Goal: Complete application form: Complete application form

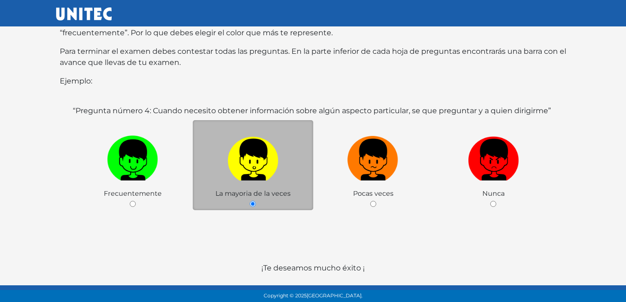
scroll to position [180, 0]
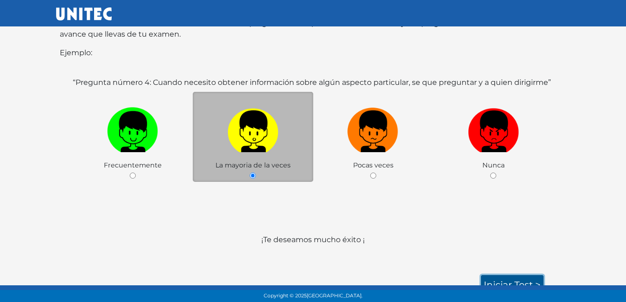
click at [512, 277] on link "Iniciar test >" at bounding box center [512, 284] width 63 height 19
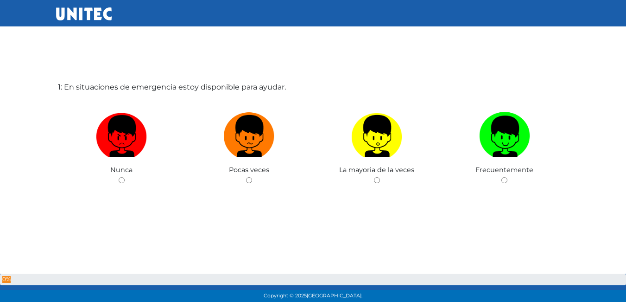
scroll to position [46, 0]
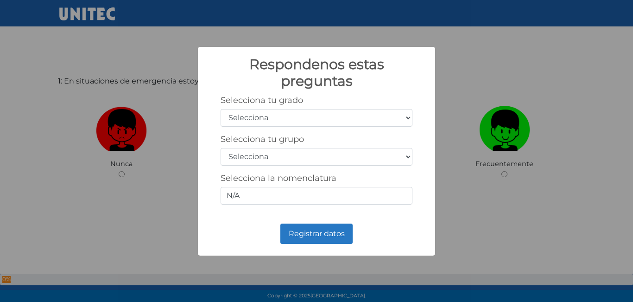
click at [246, 118] on select "Selecciona 1er grado 2do grado 3er grado 4to grado 5to grado 6to grado" at bounding box center [317, 118] width 192 height 18
select select "5"
click at [221, 109] on select "Selecciona 1er grado 2do grado 3er grado 4to grado 5to grado 6to grado" at bounding box center [317, 118] width 192 height 18
click at [279, 153] on select "Selecciona A B C D E F G H I J K L M N O P Q R S T U V W X Y Z" at bounding box center [317, 157] width 192 height 18
select select "b"
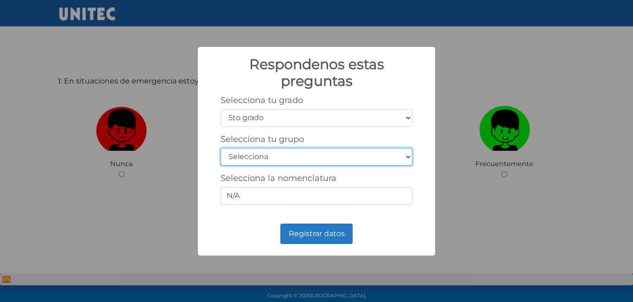
click at [221, 148] on select "Selecciona A B C D E F G H I J K L M N O P Q R S T U V W X Y Z" at bounding box center [317, 157] width 192 height 18
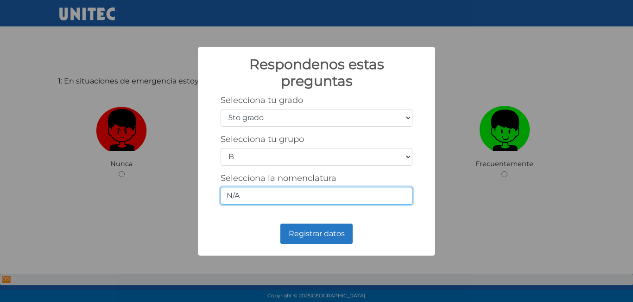
click at [348, 194] on input "N/A" at bounding box center [317, 196] width 192 height 18
type input "N"
type input "5/2"
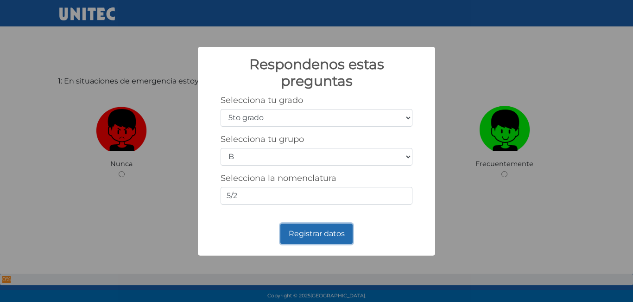
click at [321, 229] on button "Registrar datos" at bounding box center [317, 234] width 72 height 20
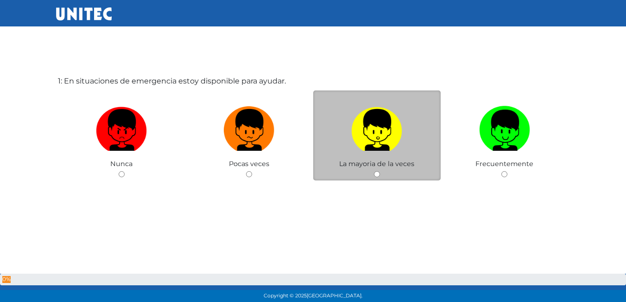
click at [375, 175] on input "radio" at bounding box center [377, 174] width 6 height 6
radio input "true"
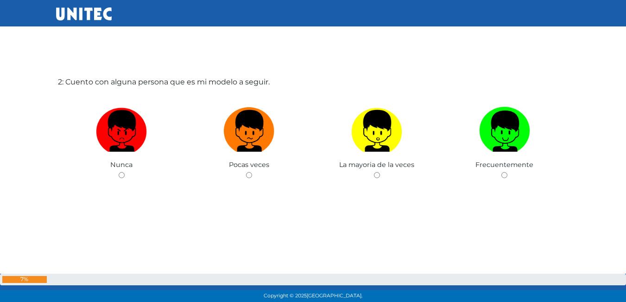
scroll to position [348, 0]
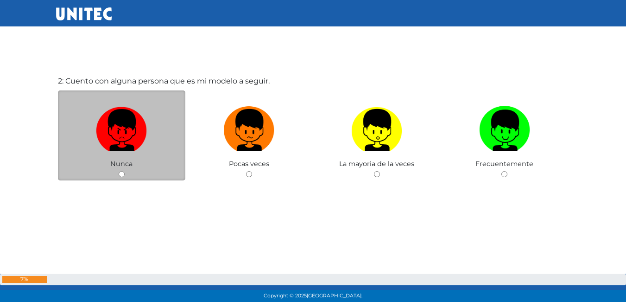
click at [121, 175] on input "radio" at bounding box center [122, 174] width 6 height 6
radio input "true"
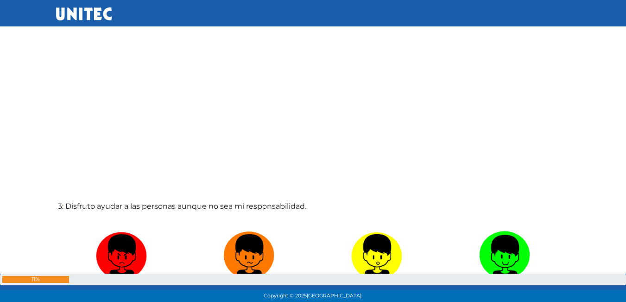
scroll to position [611, 0]
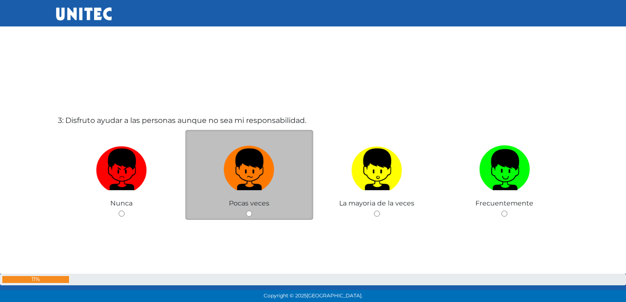
click at [246, 211] on input "radio" at bounding box center [249, 214] width 6 height 6
radio input "true"
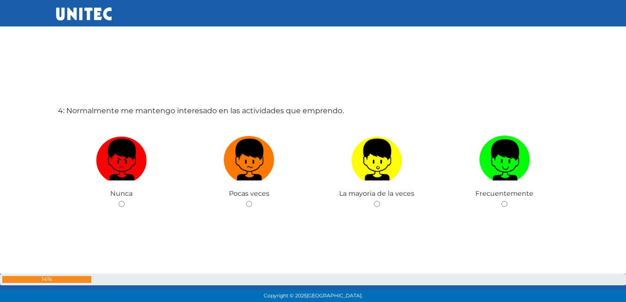
scroll to position [952, 0]
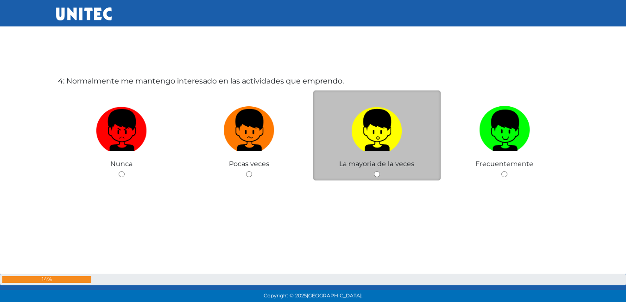
click at [379, 175] on input "radio" at bounding box center [377, 174] width 6 height 6
radio input "true"
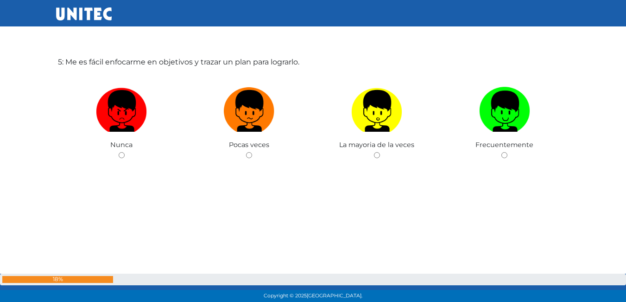
scroll to position [1230, 0]
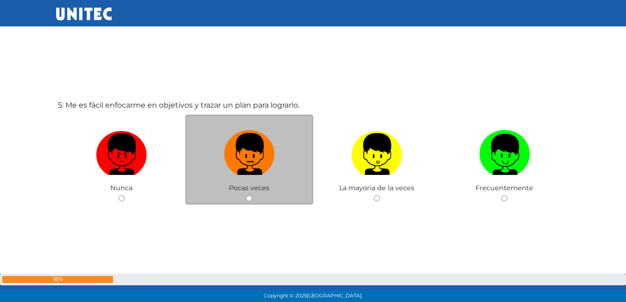
click at [249, 174] on img at bounding box center [249, 151] width 51 height 49
click at [249, 195] on input "radio" at bounding box center [249, 198] width 6 height 6
radio input "true"
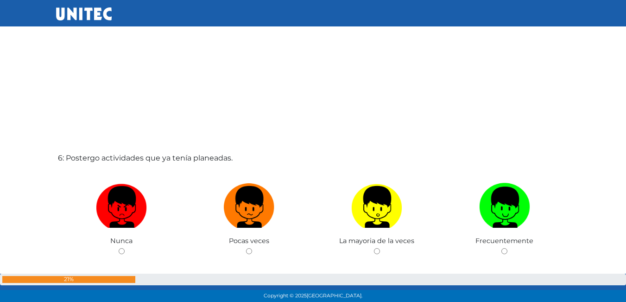
scroll to position [1536, 0]
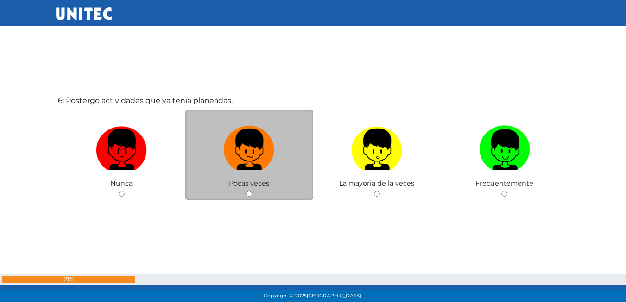
click at [251, 191] on input "radio" at bounding box center [249, 194] width 6 height 6
radio input "true"
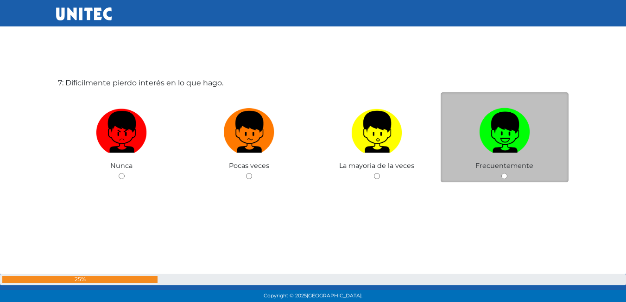
scroll to position [1858, 0]
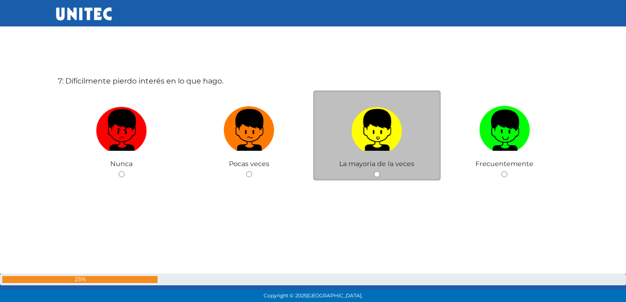
click at [381, 174] on div "La mayoria de la veces" at bounding box center [377, 135] width 128 height 90
click at [383, 168] on span "La mayoria de la veces" at bounding box center [376, 164] width 75 height 8
click at [381, 158] on label at bounding box center [377, 130] width 128 height 57
click at [380, 171] on input "radio" at bounding box center [377, 174] width 6 height 6
radio input "true"
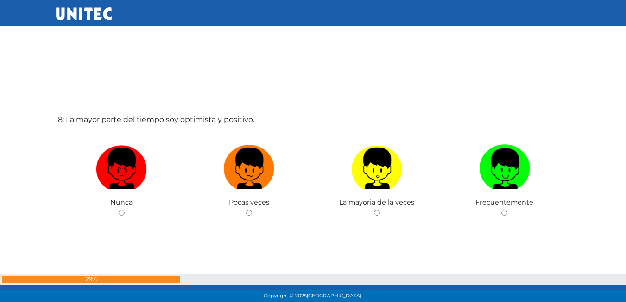
scroll to position [2150, 0]
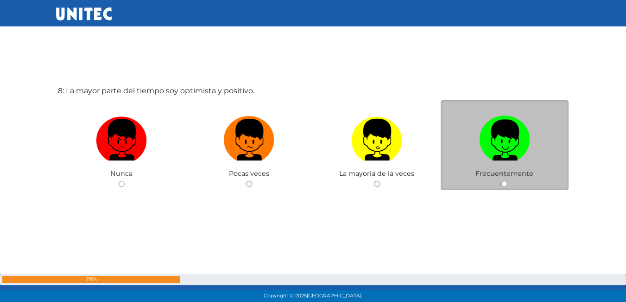
click at [507, 184] on input "radio" at bounding box center [505, 184] width 6 height 6
radio input "true"
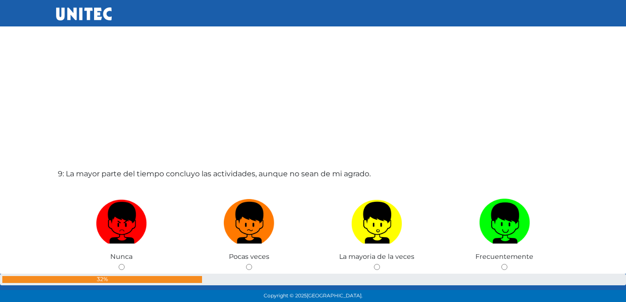
scroll to position [2397, 0]
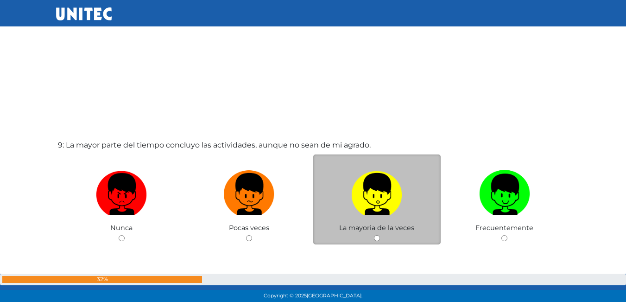
click at [377, 240] on input "radio" at bounding box center [377, 238] width 6 height 6
radio input "true"
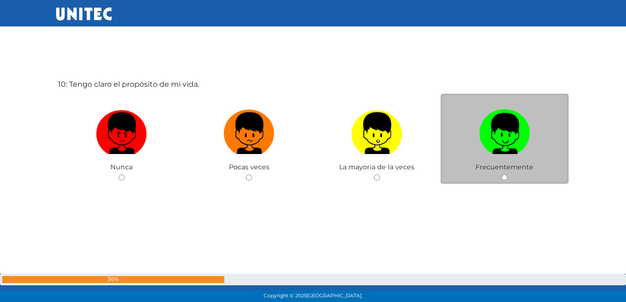
scroll to position [2763, 0]
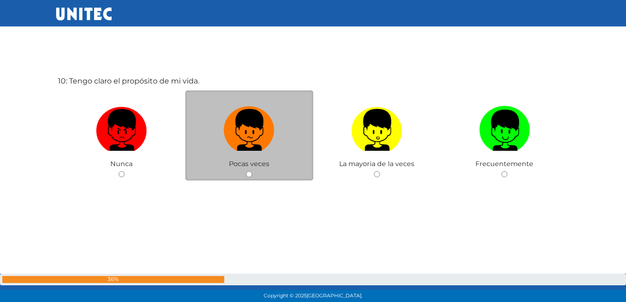
click at [249, 172] on input "radio" at bounding box center [249, 174] width 6 height 6
radio input "true"
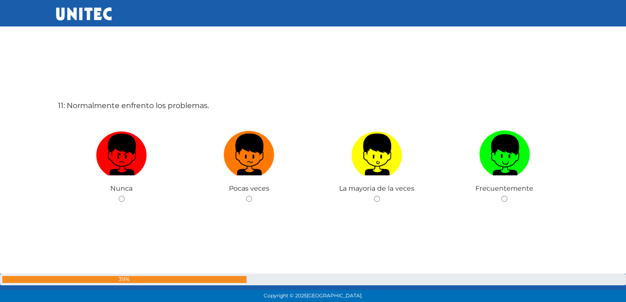
scroll to position [3055, 0]
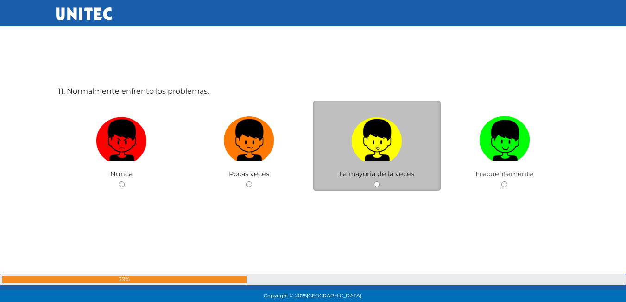
click at [378, 184] on input "radio" at bounding box center [377, 184] width 6 height 6
radio input "true"
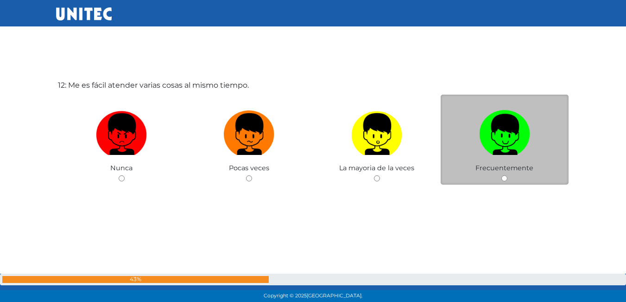
scroll to position [3367, 0]
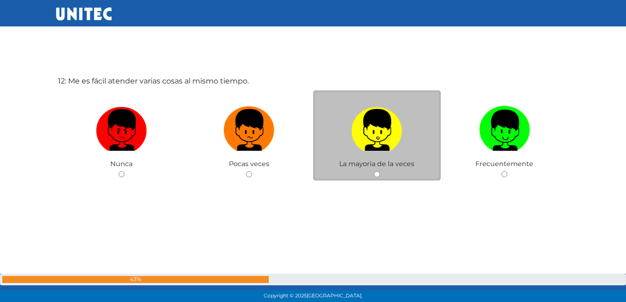
click at [380, 176] on input "radio" at bounding box center [377, 174] width 6 height 6
radio input "true"
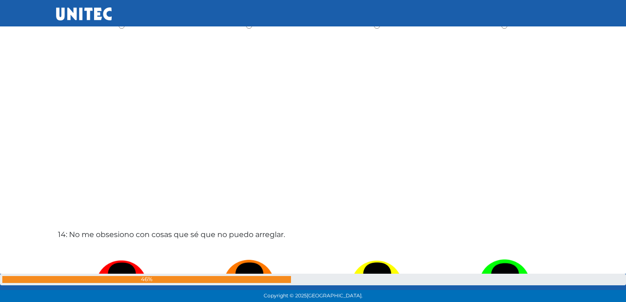
scroll to position [3889, 0]
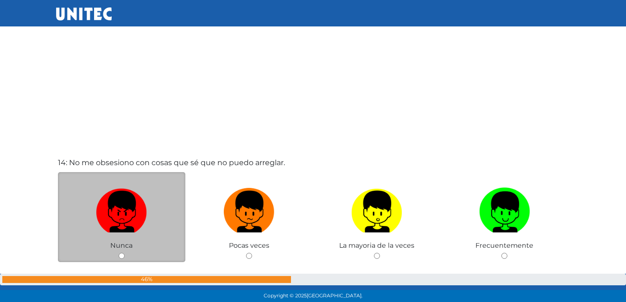
click at [122, 253] on input "radio" at bounding box center [122, 256] width 6 height 6
radio input "true"
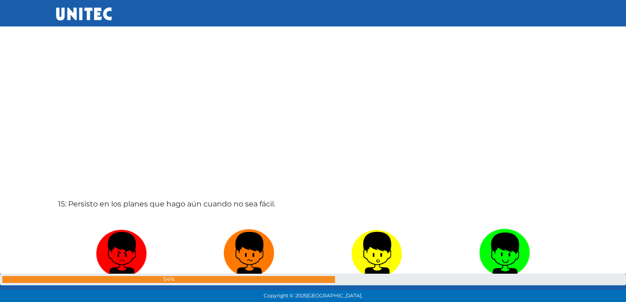
scroll to position [4265, 0]
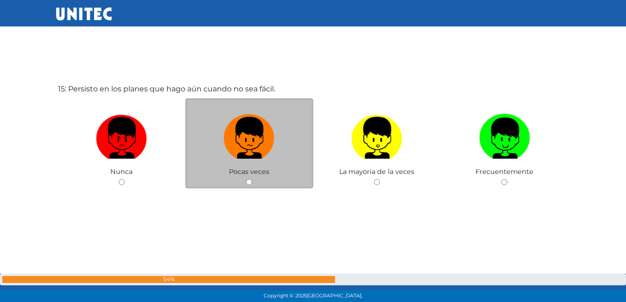
click at [246, 181] on input "radio" at bounding box center [249, 182] width 6 height 6
radio input "true"
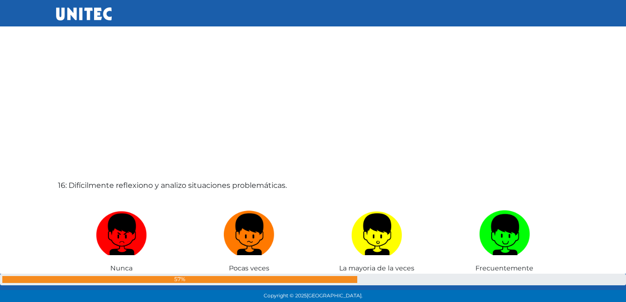
scroll to position [4513, 0]
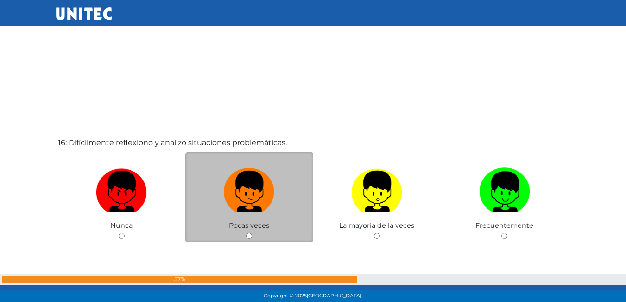
click at [254, 233] on div "Pocas veces" at bounding box center [249, 197] width 128 height 90
click at [250, 235] on input "radio" at bounding box center [249, 236] width 6 height 6
radio input "true"
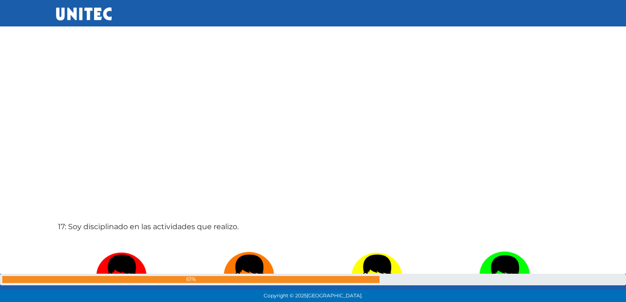
scroll to position [4889, 0]
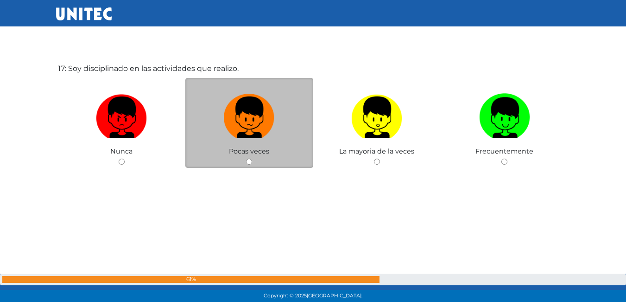
click at [244, 148] on span "Pocas veces" at bounding box center [249, 151] width 40 height 8
click at [275, 154] on div "Pocas veces" at bounding box center [249, 123] width 128 height 90
click at [251, 163] on input "radio" at bounding box center [249, 162] width 6 height 6
radio input "true"
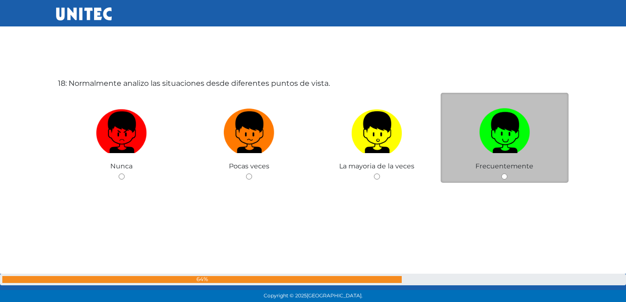
scroll to position [5178, 0]
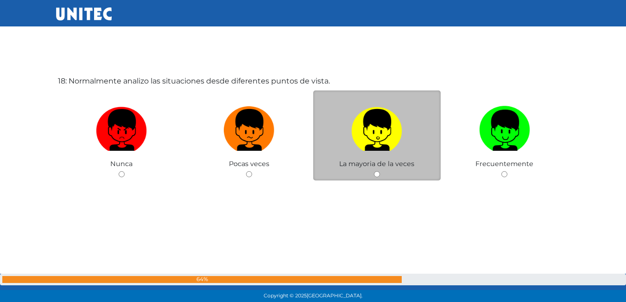
click at [377, 172] on input "radio" at bounding box center [377, 174] width 6 height 6
radio input "true"
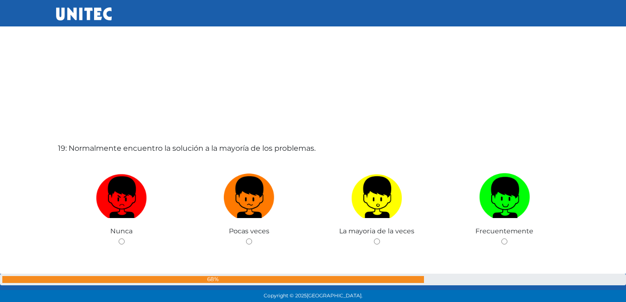
scroll to position [5442, 0]
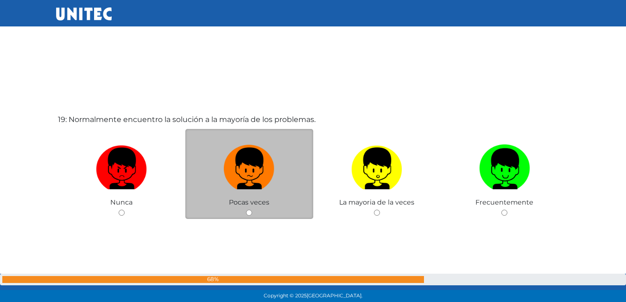
click at [246, 213] on div "Pocas veces" at bounding box center [249, 174] width 128 height 90
click at [248, 214] on input "radio" at bounding box center [249, 213] width 6 height 6
radio input "true"
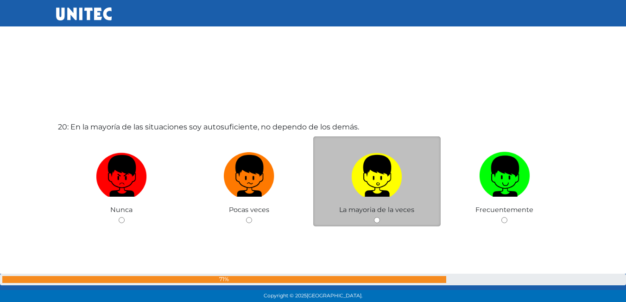
scroll to position [5782, 0]
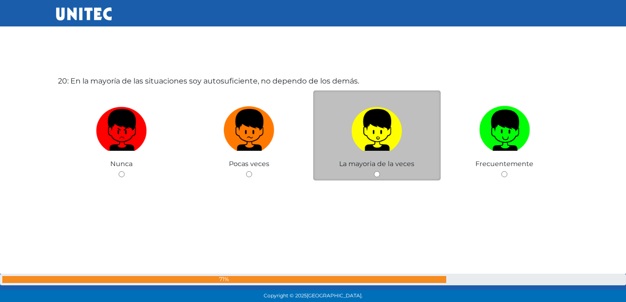
click at [379, 173] on input "radio" at bounding box center [377, 174] width 6 height 6
radio input "true"
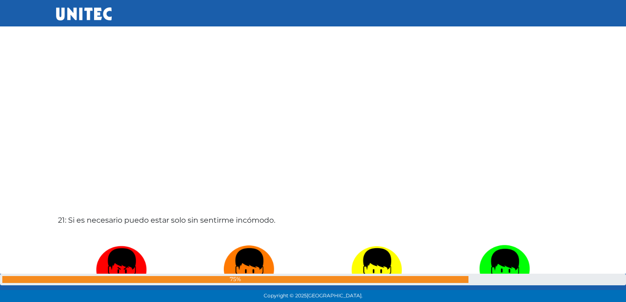
scroll to position [6045, 0]
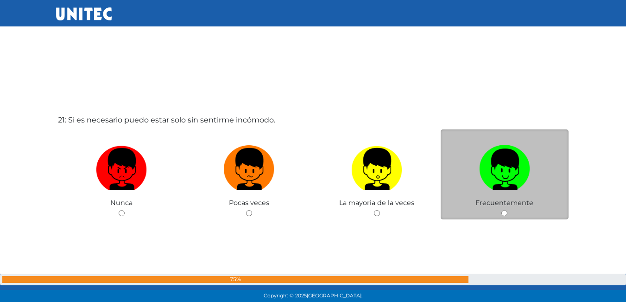
click at [504, 211] on input "radio" at bounding box center [505, 213] width 6 height 6
radio input "true"
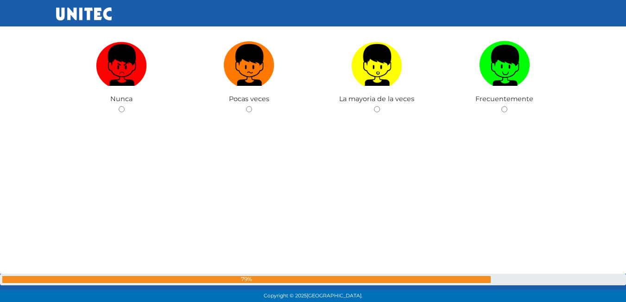
scroll to position [6365, 0]
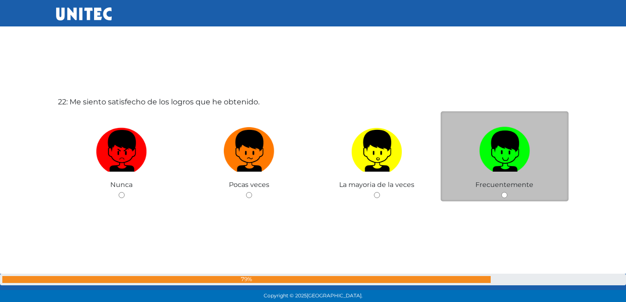
click at [501, 197] on div "Frecuentemente" at bounding box center [505, 156] width 128 height 90
click at [507, 194] on input "radio" at bounding box center [505, 195] width 6 height 6
radio input "true"
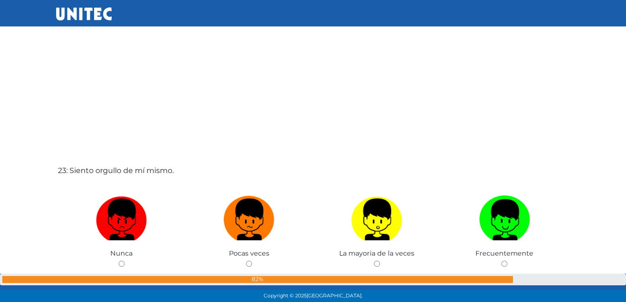
scroll to position [6656, 0]
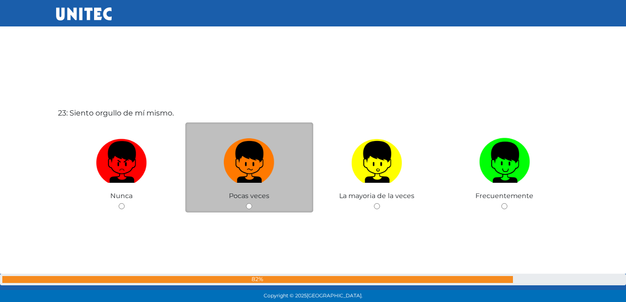
click at [248, 201] on div "Pocas veces" at bounding box center [249, 167] width 128 height 90
click at [249, 204] on input "radio" at bounding box center [249, 206] width 6 height 6
radio input "true"
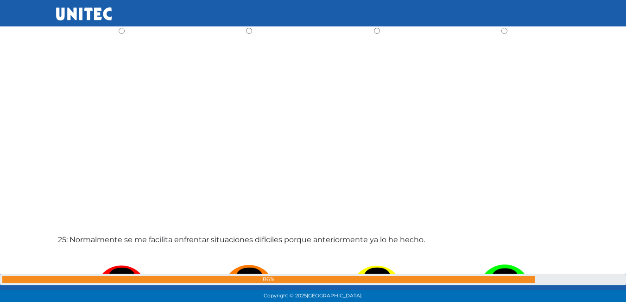
scroll to position [6975, 0]
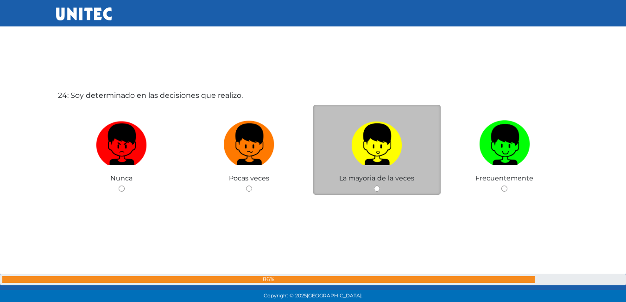
click at [381, 190] on div "La mayoria de la veces" at bounding box center [377, 150] width 128 height 90
click at [377, 189] on input "radio" at bounding box center [377, 188] width 6 height 6
radio input "true"
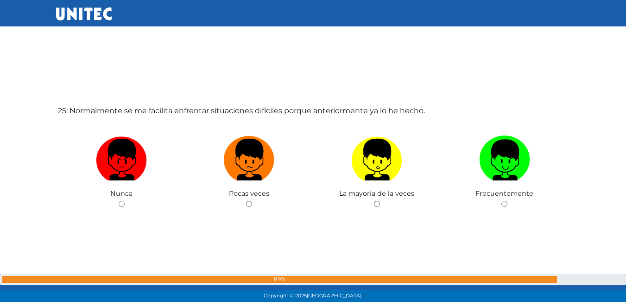
scroll to position [7305, 0]
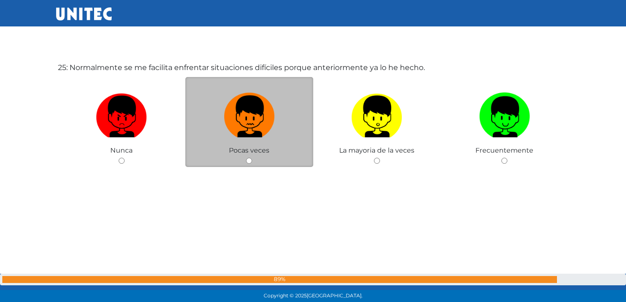
click at [251, 120] on img at bounding box center [249, 113] width 51 height 49
click at [251, 158] on input "radio" at bounding box center [249, 161] width 6 height 6
radio input "true"
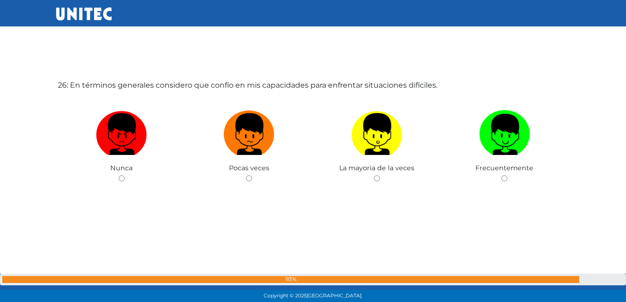
scroll to position [7593, 0]
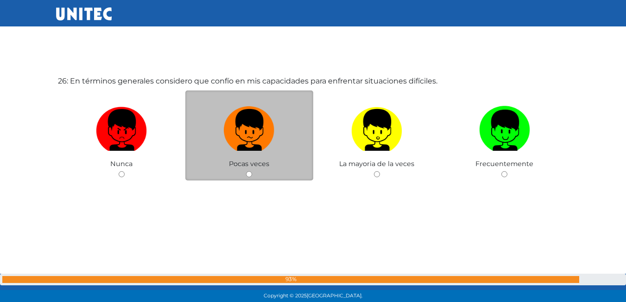
click at [248, 162] on span "Pocas veces" at bounding box center [249, 164] width 40 height 8
click at [250, 170] on div "Pocas veces" at bounding box center [249, 135] width 128 height 90
click at [248, 174] on input "radio" at bounding box center [249, 174] width 6 height 6
radio input "true"
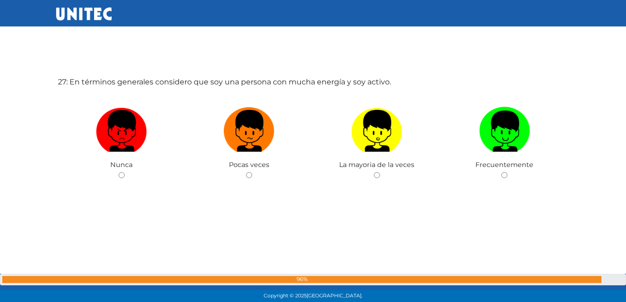
scroll to position [7895, 0]
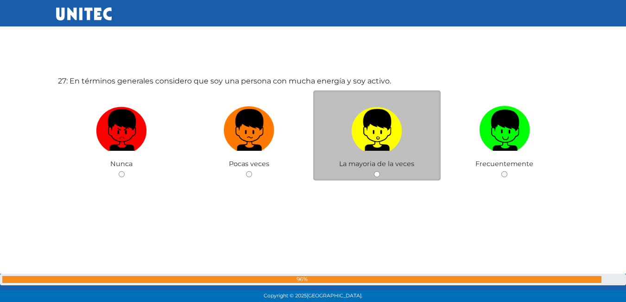
click at [375, 175] on input "radio" at bounding box center [377, 174] width 6 height 6
radio input "true"
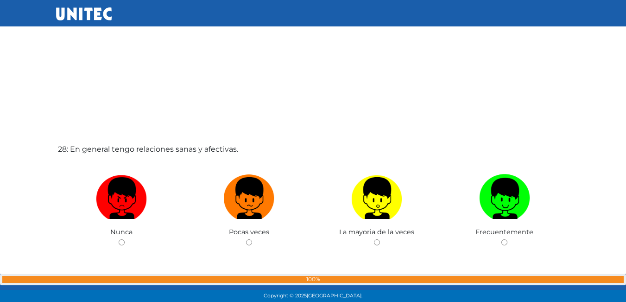
scroll to position [8172, 0]
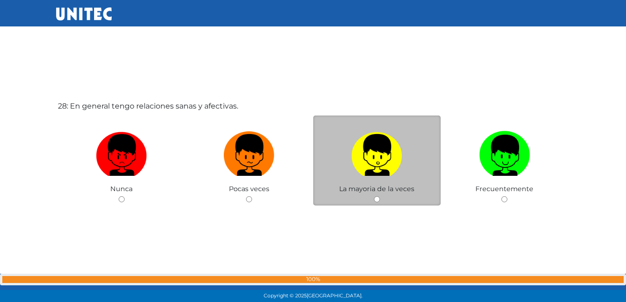
click at [377, 199] on input "radio" at bounding box center [377, 199] width 6 height 6
radio input "true"
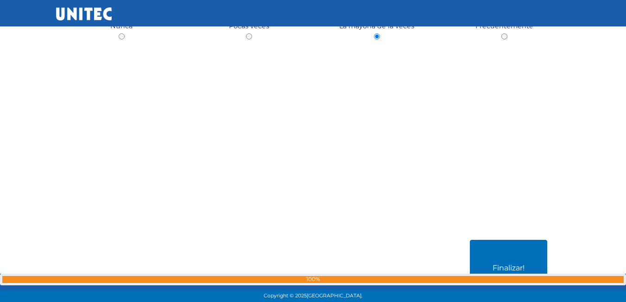
scroll to position [8392, 0]
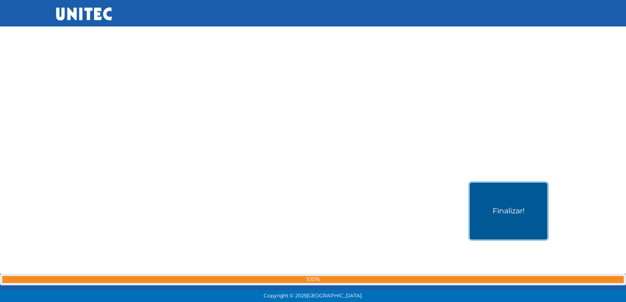
click at [528, 227] on button "Finalizar!" at bounding box center [508, 211] width 77 height 57
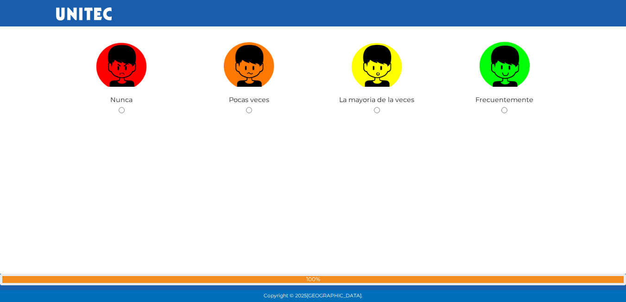
scroll to position [3618, 0]
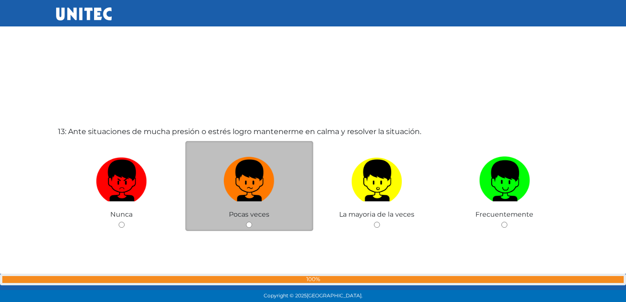
click at [253, 202] on label at bounding box center [249, 181] width 128 height 57
click at [252, 222] on input "radio" at bounding box center [249, 225] width 6 height 6
radio input "true"
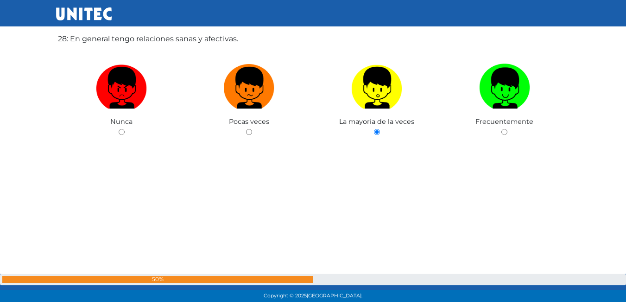
scroll to position [8518, 0]
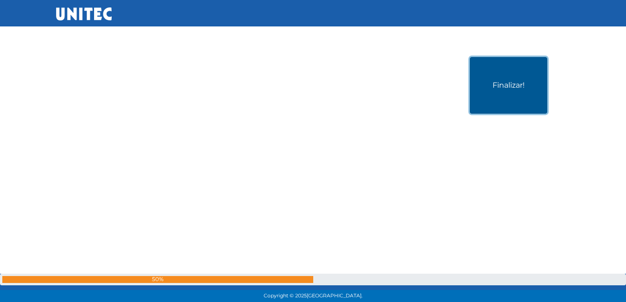
click at [532, 89] on button "Finalizar!" at bounding box center [508, 85] width 77 height 57
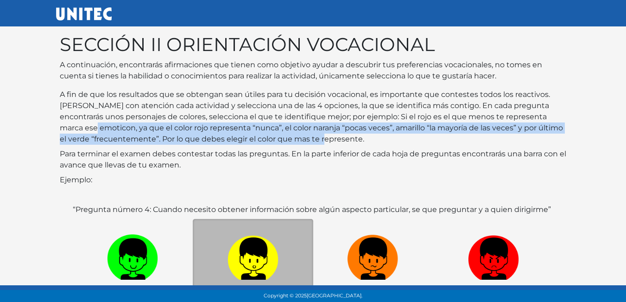
drag, startPoint x: 628, startPoint y: 113, endPoint x: 632, endPoint y: 141, distance: 28.6
click at [626, 141] on html "SECCIÓN II ORIENTACIÓN VOCACIONAL A continuación, encontrarás afirmaciones que …" at bounding box center [313, 220] width 626 height 440
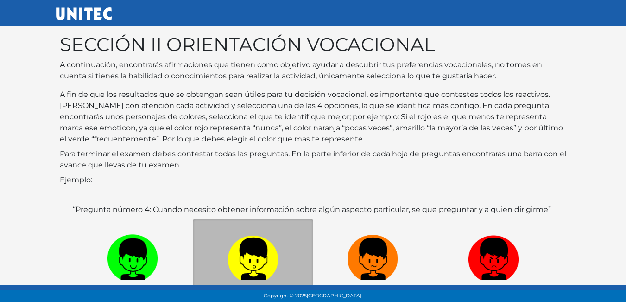
click at [557, 158] on p "Para terminar el examen debes contestar todas las preguntas. En la parte inferi…" at bounding box center [313, 159] width 507 height 22
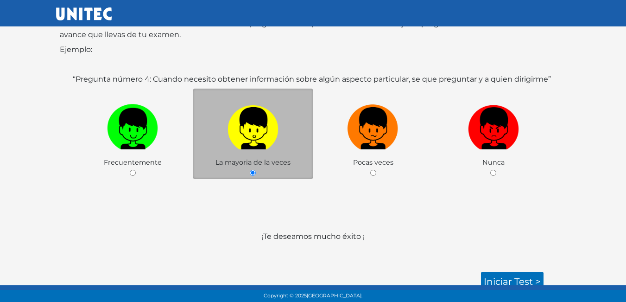
scroll to position [138, 0]
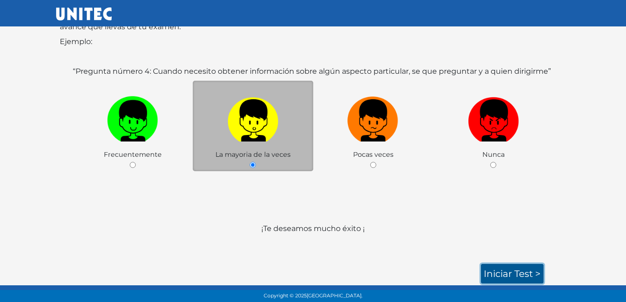
click at [525, 269] on link "Iniciar test >" at bounding box center [512, 273] width 63 height 19
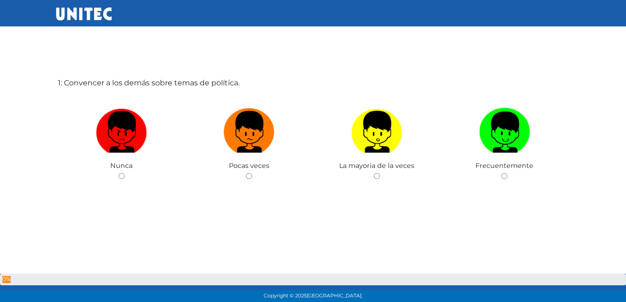
scroll to position [46, 0]
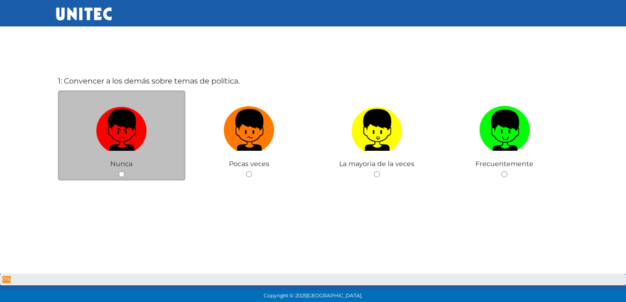
click at [125, 173] on div "Nunca" at bounding box center [122, 135] width 128 height 90
click at [119, 175] on input "radio" at bounding box center [122, 174] width 6 height 6
radio input "true"
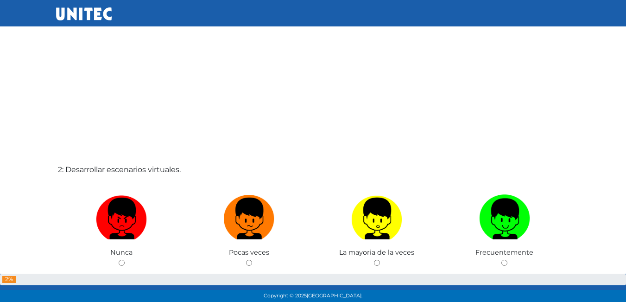
scroll to position [278, 0]
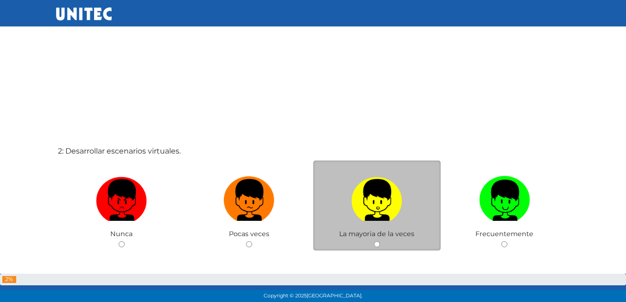
click at [377, 243] on input "radio" at bounding box center [377, 244] width 6 height 6
radio input "true"
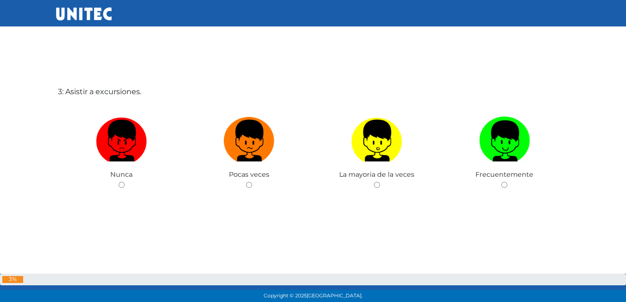
scroll to position [650, 0]
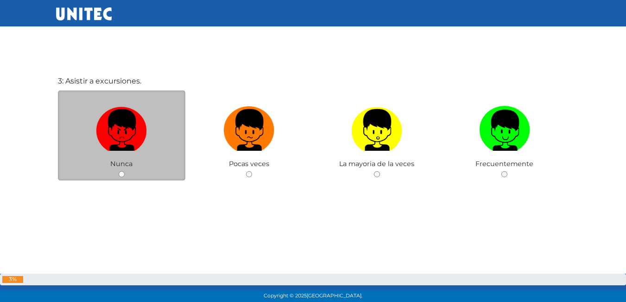
click at [121, 171] on div "Nunca" at bounding box center [122, 135] width 128 height 90
click at [120, 177] on input "radio" at bounding box center [122, 174] width 6 height 6
radio input "true"
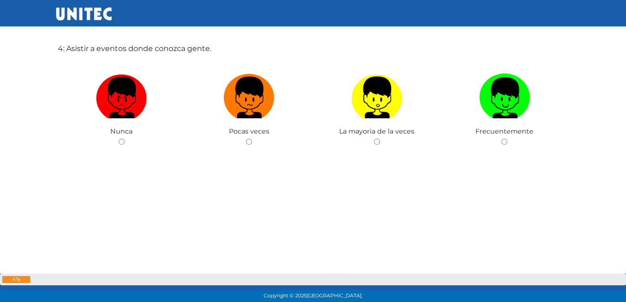
scroll to position [981, 0]
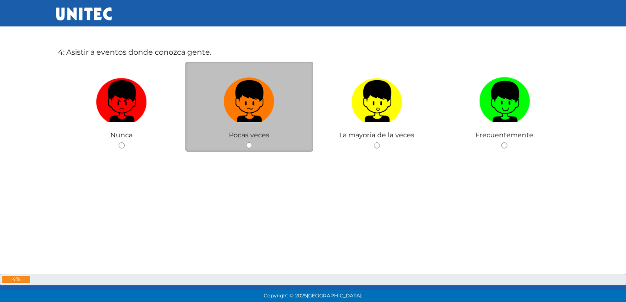
click at [250, 145] on input "radio" at bounding box center [249, 145] width 6 height 6
radio input "true"
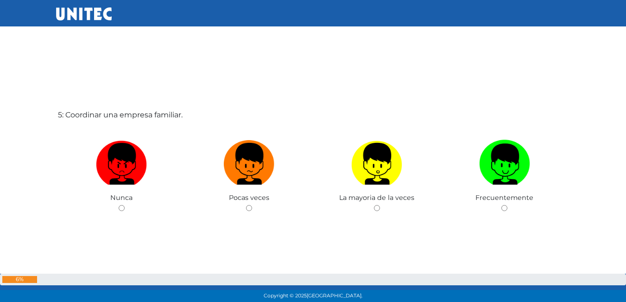
scroll to position [1222, 0]
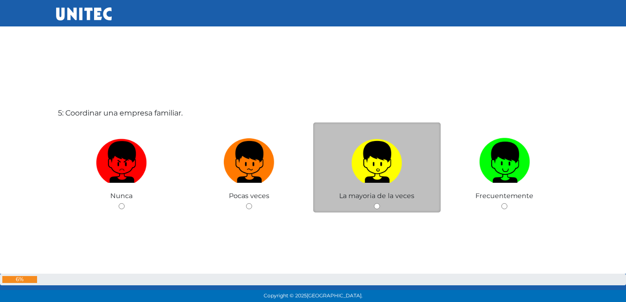
click at [377, 205] on input "radio" at bounding box center [377, 206] width 6 height 6
radio input "true"
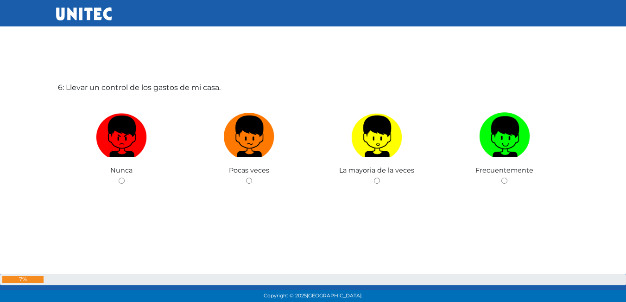
scroll to position [1556, 0]
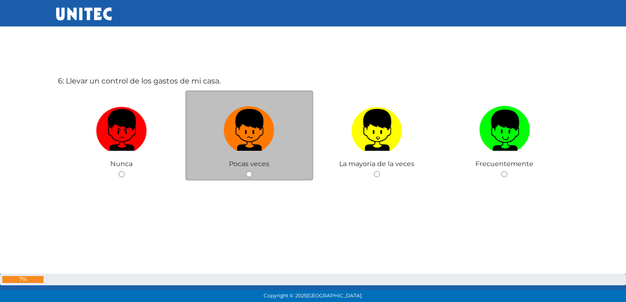
click at [247, 172] on input "radio" at bounding box center [249, 174] width 6 height 6
radio input "true"
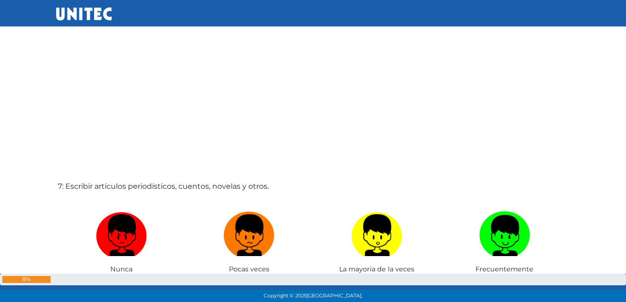
scroll to position [1771, 0]
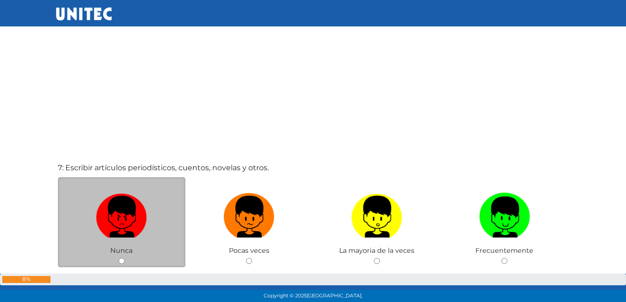
click at [121, 262] on input "radio" at bounding box center [122, 261] width 6 height 6
radio input "true"
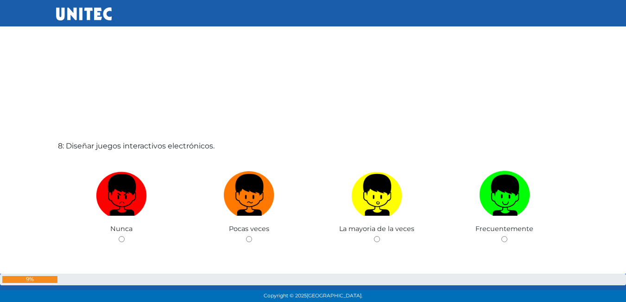
scroll to position [2113, 0]
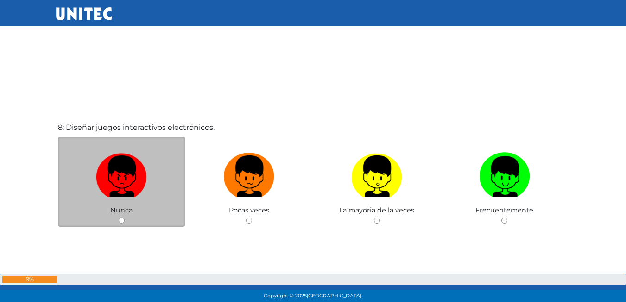
click at [123, 222] on input "radio" at bounding box center [122, 220] width 6 height 6
radio input "true"
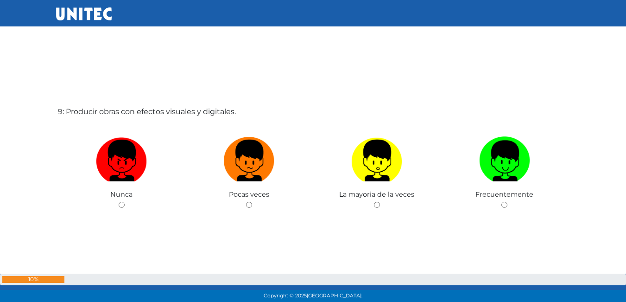
scroll to position [2436, 0]
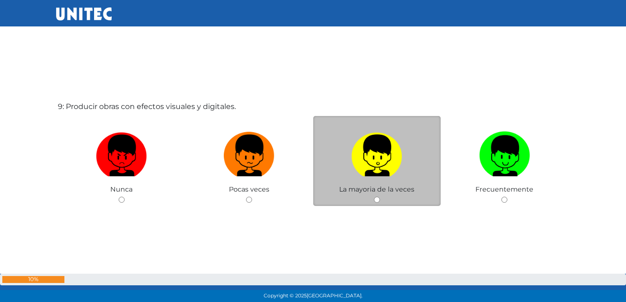
click at [376, 203] on input "radio" at bounding box center [377, 200] width 6 height 6
radio input "true"
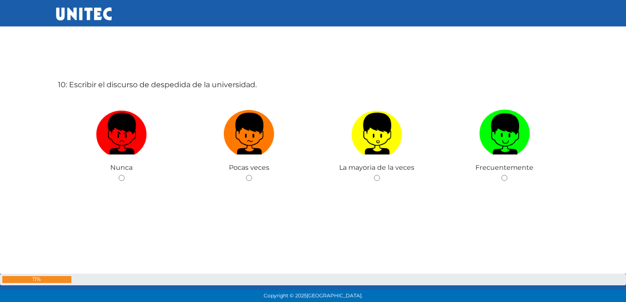
scroll to position [2763, 0]
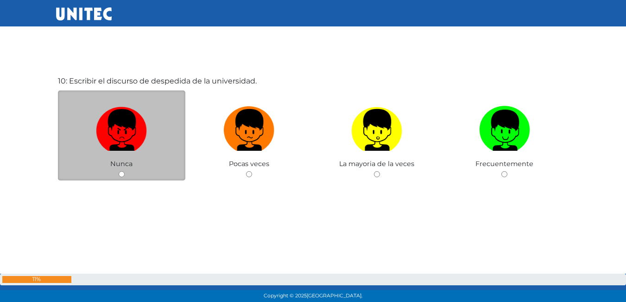
click at [123, 173] on input "radio" at bounding box center [122, 174] width 6 height 6
radio input "true"
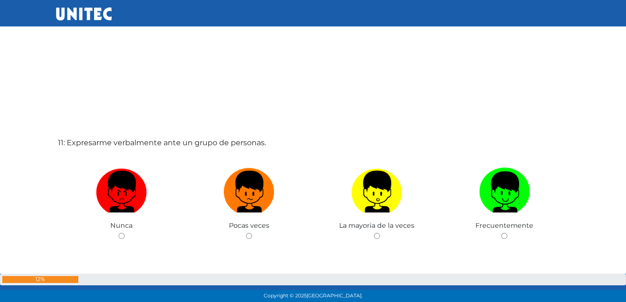
scroll to position [3010, 0]
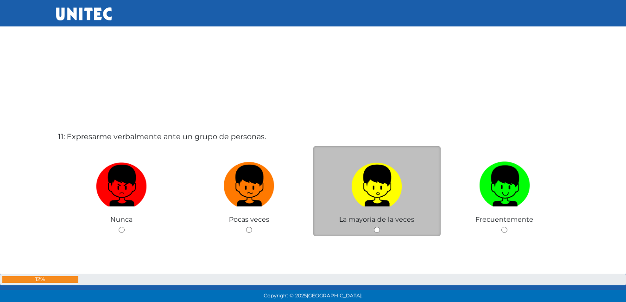
click at [378, 229] on input "radio" at bounding box center [377, 230] width 6 height 6
radio input "true"
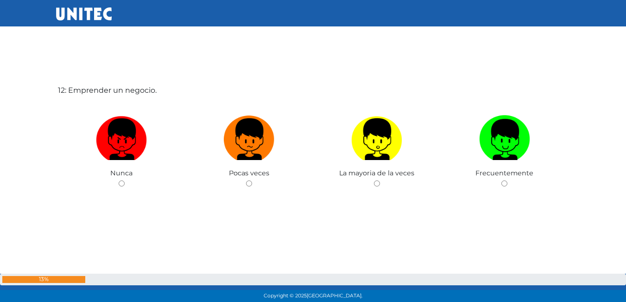
scroll to position [3367, 0]
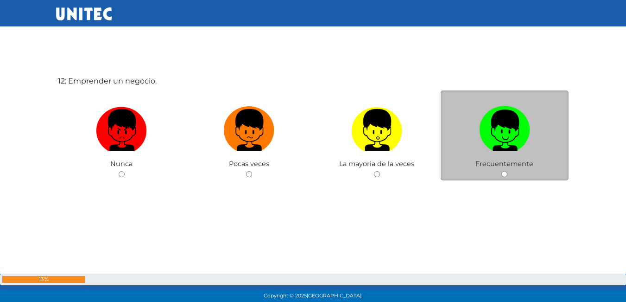
click at [506, 174] on input "radio" at bounding box center [505, 174] width 6 height 6
radio input "true"
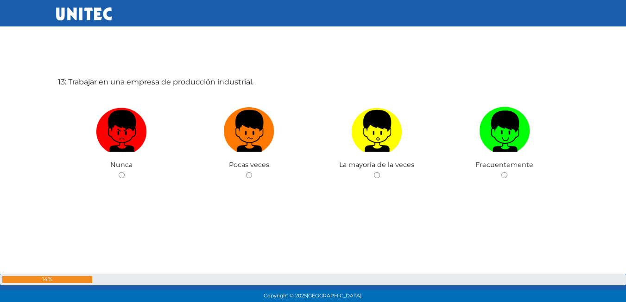
scroll to position [3669, 0]
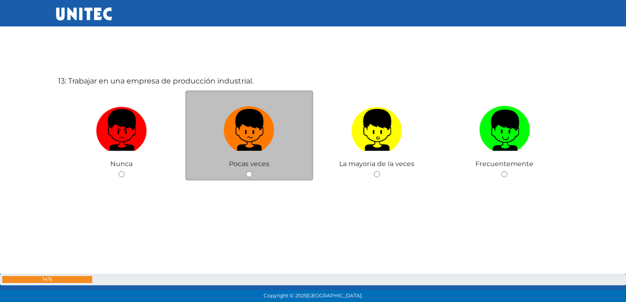
click at [249, 171] on input "radio" at bounding box center [249, 174] width 6 height 6
radio input "true"
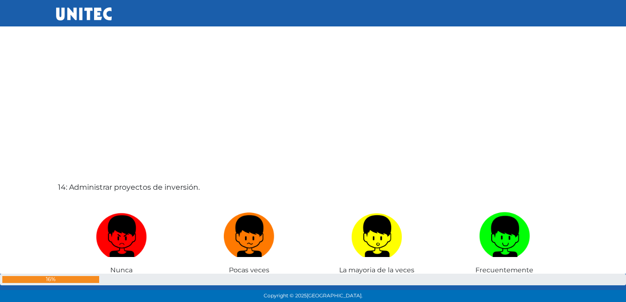
scroll to position [3883, 0]
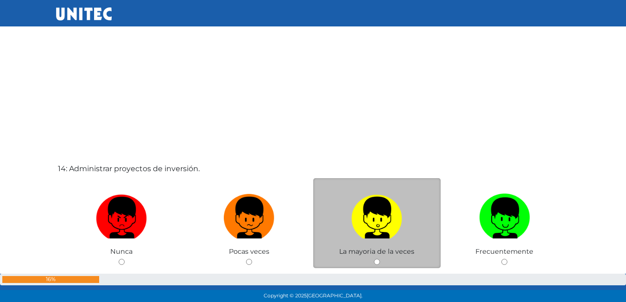
click at [380, 259] on input "radio" at bounding box center [377, 262] width 6 height 6
radio input "true"
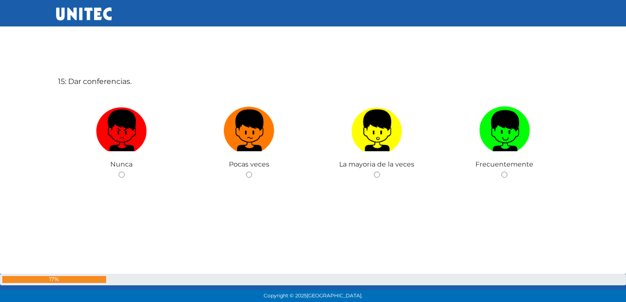
scroll to position [4273, 0]
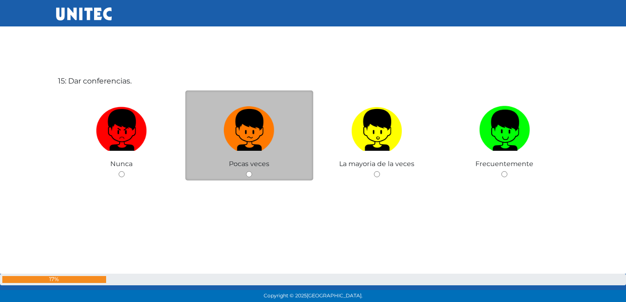
click at [246, 173] on div "Pocas veces" at bounding box center [249, 135] width 128 height 90
click at [250, 174] on input "radio" at bounding box center [249, 174] width 6 height 6
radio input "true"
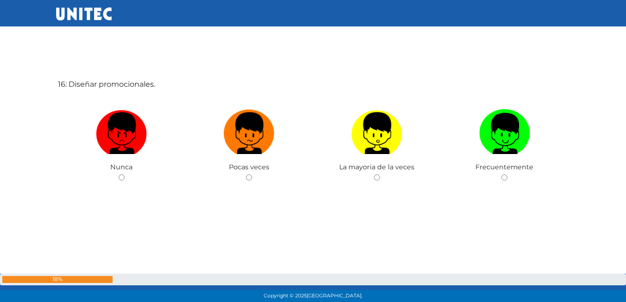
scroll to position [4575, 0]
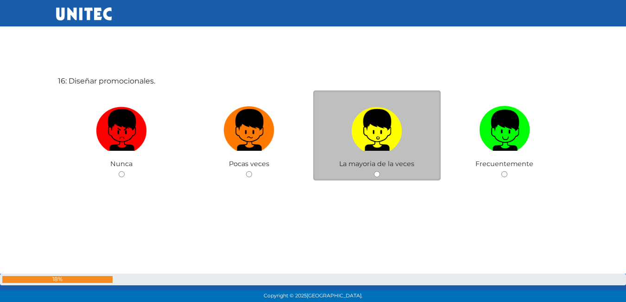
click at [377, 175] on input "radio" at bounding box center [377, 174] width 6 height 6
radio input "true"
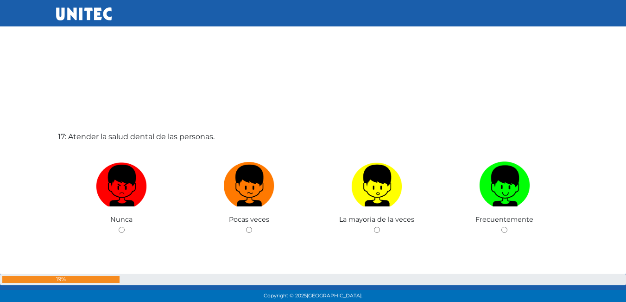
scroll to position [4827, 0]
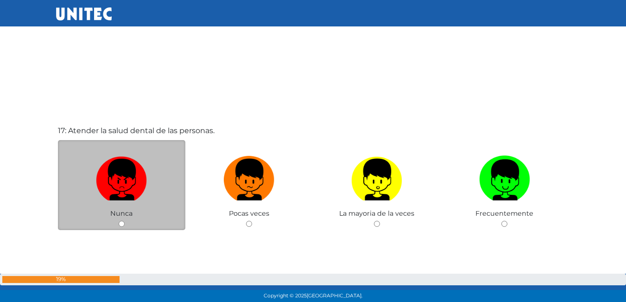
click at [120, 224] on input "radio" at bounding box center [122, 224] width 6 height 6
radio input "true"
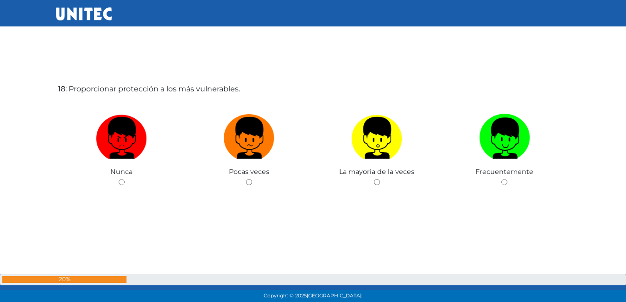
scroll to position [5178, 0]
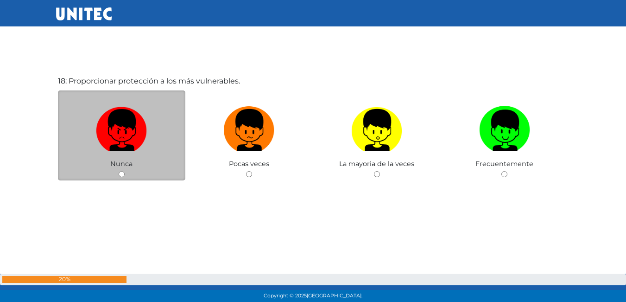
click at [127, 173] on div "Nunca" at bounding box center [122, 135] width 128 height 90
click at [121, 170] on div "Nunca" at bounding box center [122, 135] width 128 height 90
click at [121, 172] on input "radio" at bounding box center [122, 174] width 6 height 6
radio input "true"
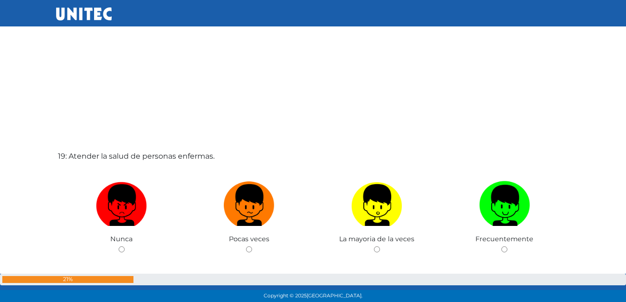
scroll to position [5411, 0]
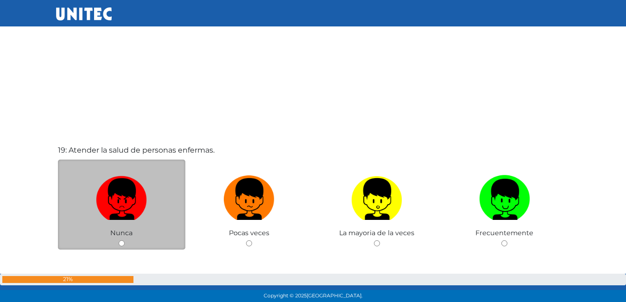
click at [122, 243] on input "radio" at bounding box center [122, 243] width 6 height 6
radio input "true"
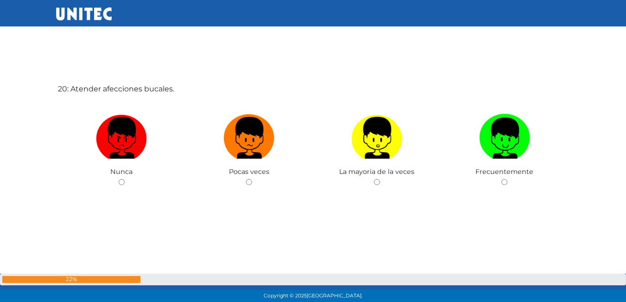
scroll to position [5782, 0]
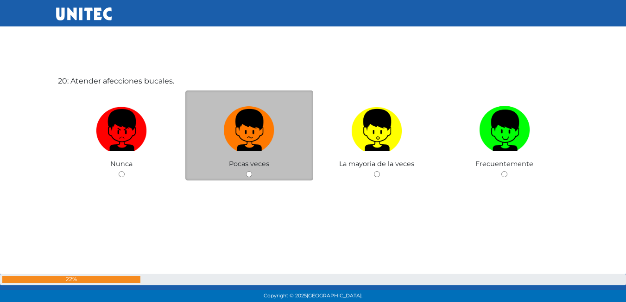
click at [250, 175] on input "radio" at bounding box center [249, 174] width 6 height 6
radio input "true"
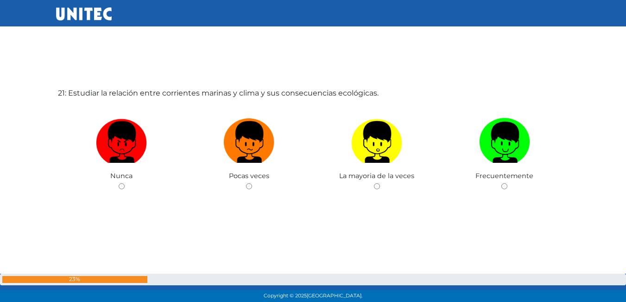
scroll to position [6091, 0]
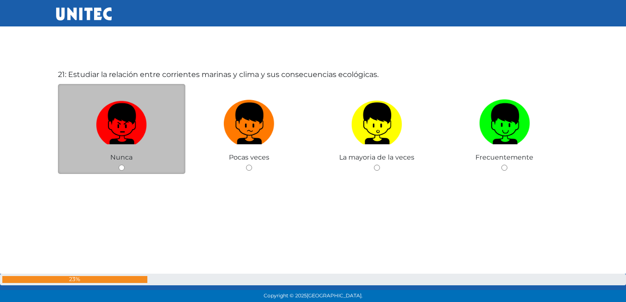
click at [136, 141] on img at bounding box center [121, 120] width 51 height 49
click at [125, 165] on input "radio" at bounding box center [122, 168] width 6 height 6
radio input "true"
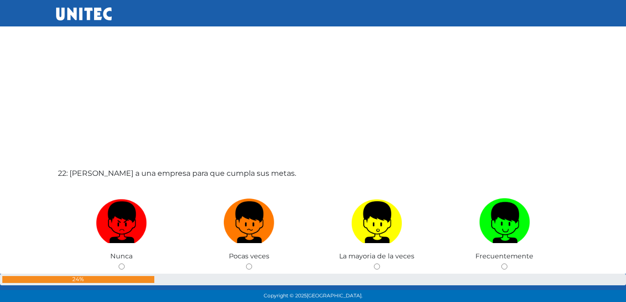
scroll to position [6312, 0]
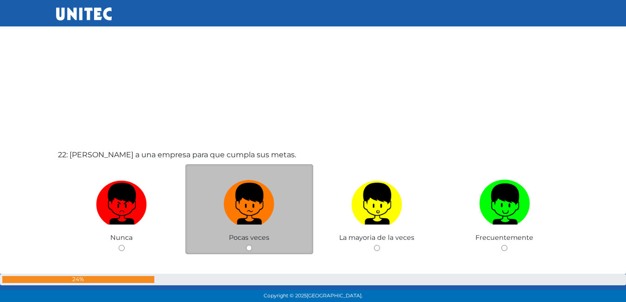
click at [249, 247] on input "radio" at bounding box center [249, 248] width 6 height 6
radio input "true"
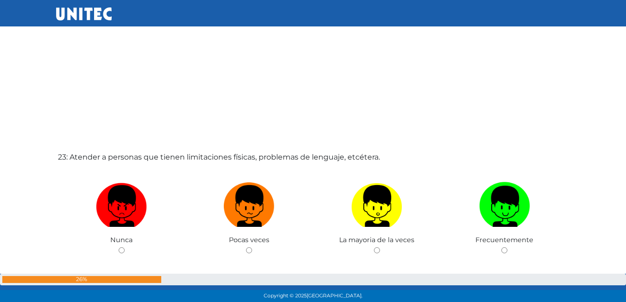
scroll to position [6630, 0]
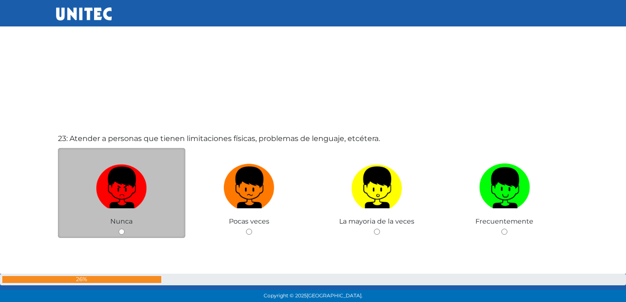
click at [121, 230] on input "radio" at bounding box center [122, 232] width 6 height 6
radio input "true"
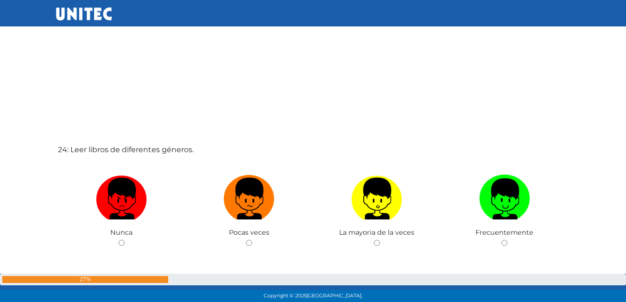
scroll to position [6930, 0]
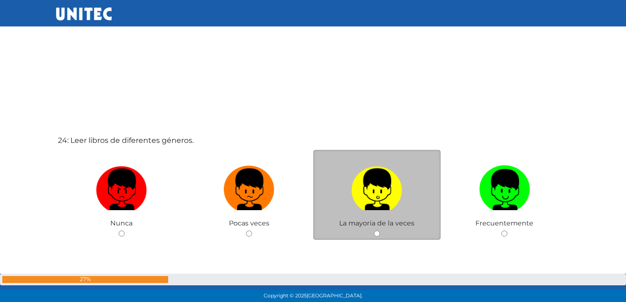
click at [376, 234] on input "radio" at bounding box center [377, 233] width 6 height 6
radio input "true"
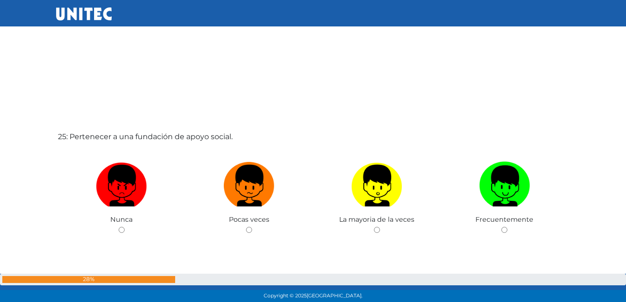
scroll to position [7161, 0]
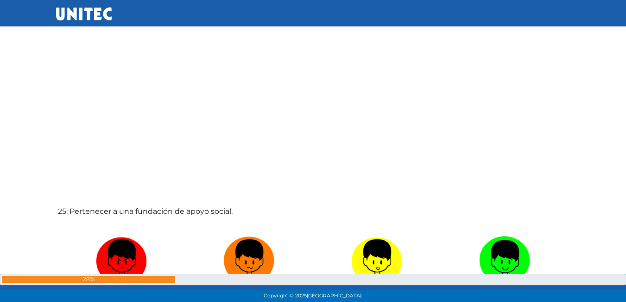
click at [626, 9] on nav at bounding box center [313, 13] width 626 height 26
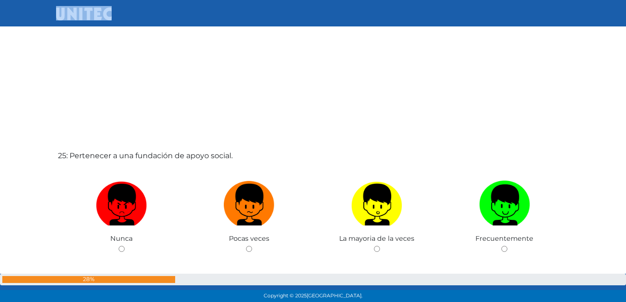
scroll to position [7223, 0]
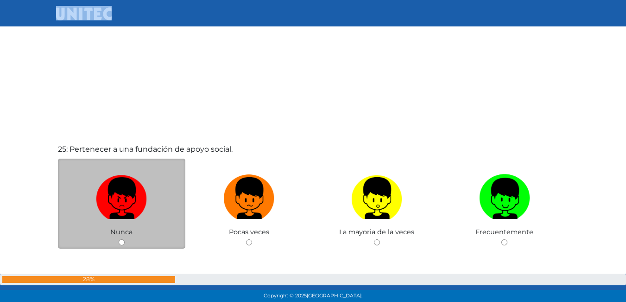
click at [119, 243] on input "radio" at bounding box center [122, 242] width 6 height 6
radio input "true"
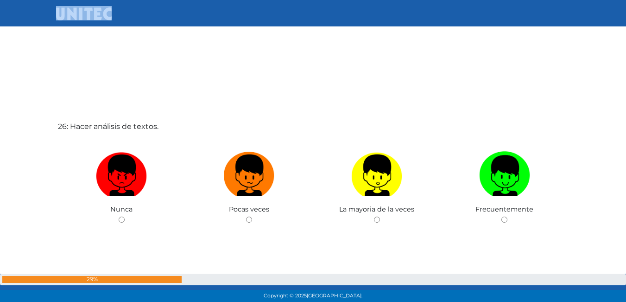
scroll to position [7552, 0]
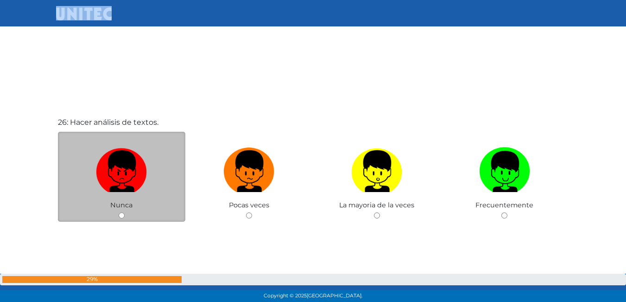
click at [117, 215] on div "Nunca" at bounding box center [122, 177] width 128 height 90
click at [122, 213] on input "radio" at bounding box center [122, 215] width 6 height 6
radio input "true"
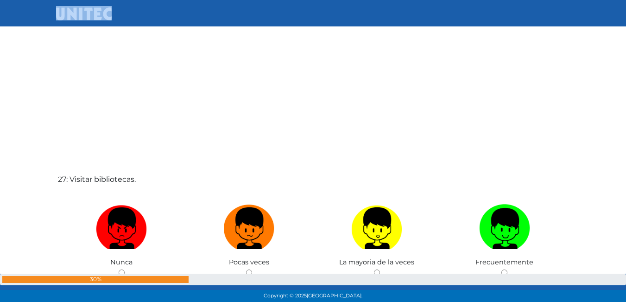
scroll to position [7871, 0]
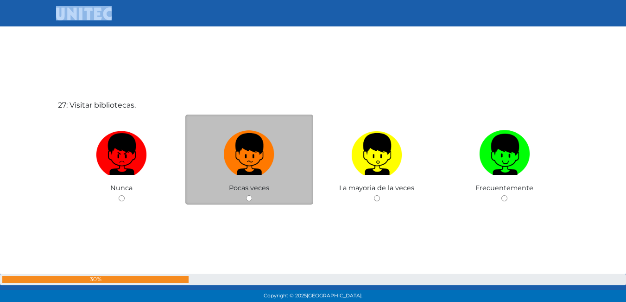
click at [252, 195] on input "radio" at bounding box center [249, 198] width 6 height 6
radio input "true"
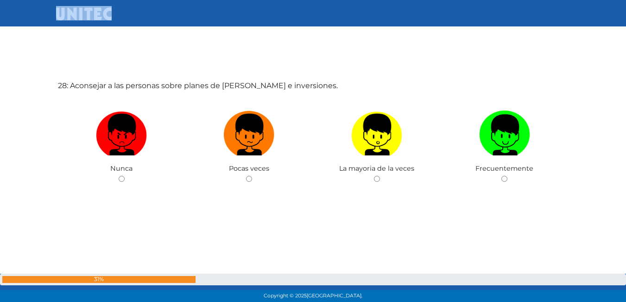
scroll to position [8204, 0]
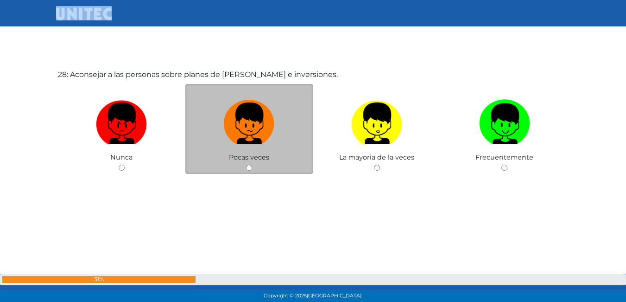
click at [249, 166] on input "radio" at bounding box center [249, 168] width 6 height 6
radio input "true"
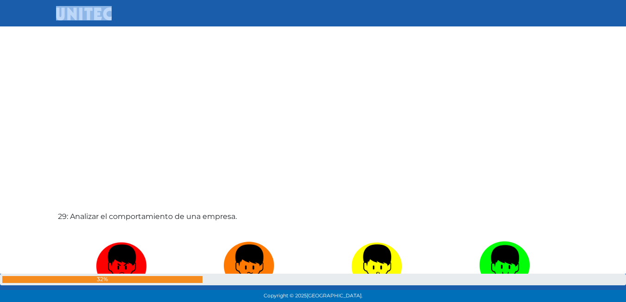
scroll to position [8444, 0]
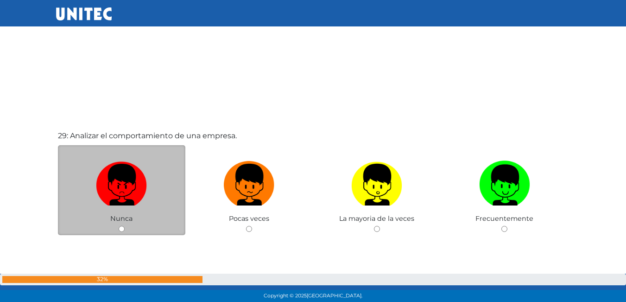
click at [125, 230] on div "Nunca" at bounding box center [122, 190] width 128 height 90
click at [124, 227] on input "radio" at bounding box center [122, 229] width 6 height 6
radio input "true"
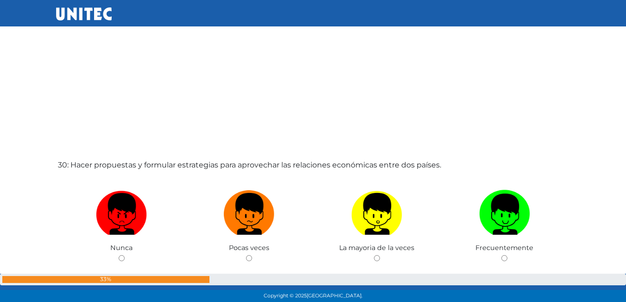
scroll to position [8742, 0]
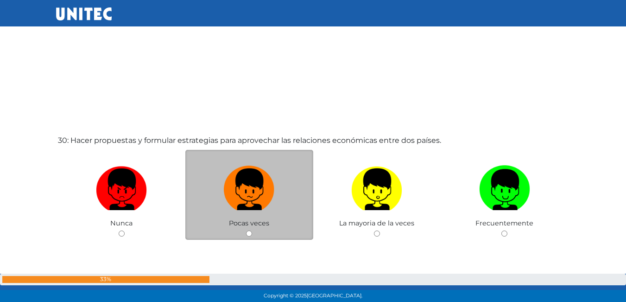
click at [247, 229] on div "Pocas veces" at bounding box center [249, 195] width 128 height 90
click at [249, 230] on div "Pocas veces" at bounding box center [249, 195] width 128 height 90
click at [250, 232] on input "radio" at bounding box center [249, 233] width 6 height 6
radio input "true"
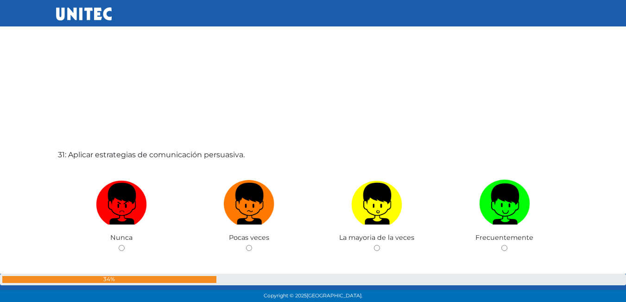
scroll to position [9035, 0]
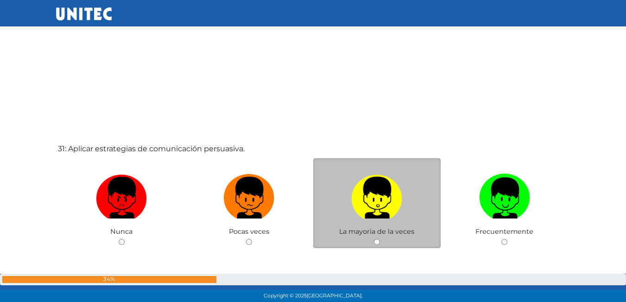
click at [380, 240] on input "radio" at bounding box center [377, 242] width 6 height 6
radio input "true"
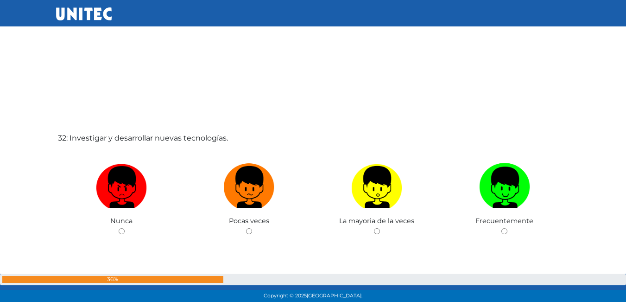
scroll to position [9405, 0]
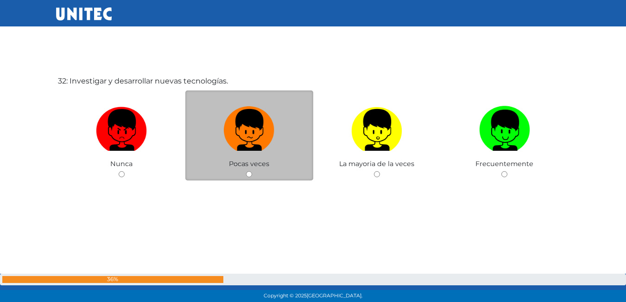
click at [249, 172] on input "radio" at bounding box center [249, 174] width 6 height 6
radio input "true"
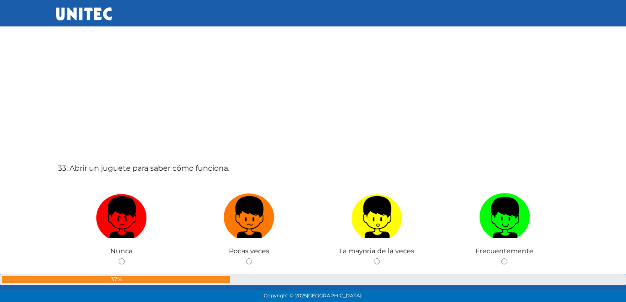
scroll to position [9638, 0]
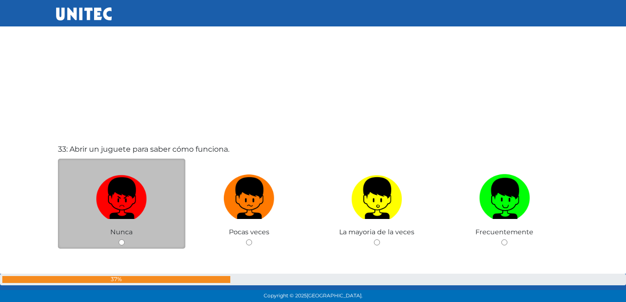
click at [126, 242] on div "Nunca" at bounding box center [122, 204] width 128 height 90
click at [122, 240] on input "radio" at bounding box center [122, 242] width 6 height 6
radio input "true"
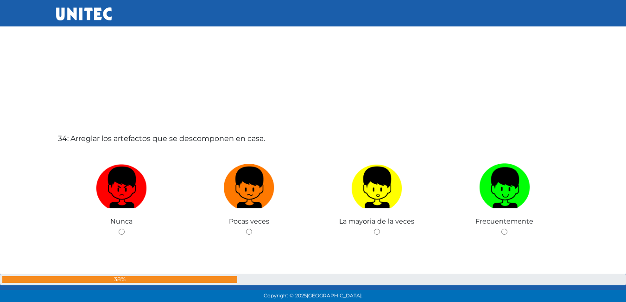
scroll to position [10008, 0]
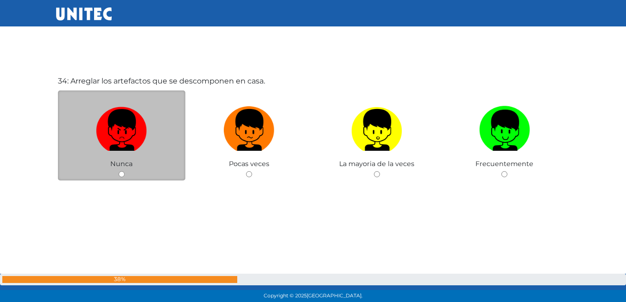
click at [120, 173] on input "radio" at bounding box center [122, 174] width 6 height 6
radio input "true"
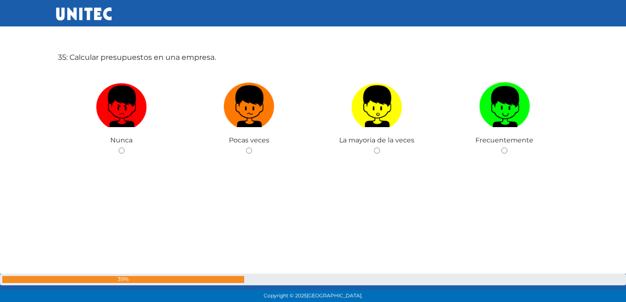
scroll to position [10320, 0]
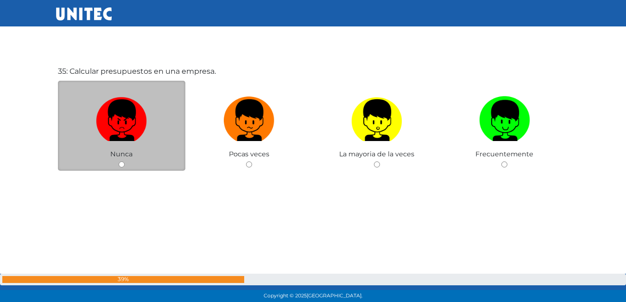
click at [121, 162] on input "radio" at bounding box center [122, 164] width 6 height 6
radio input "true"
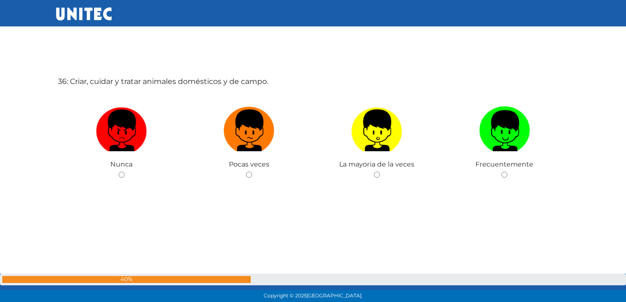
scroll to position [10612, 0]
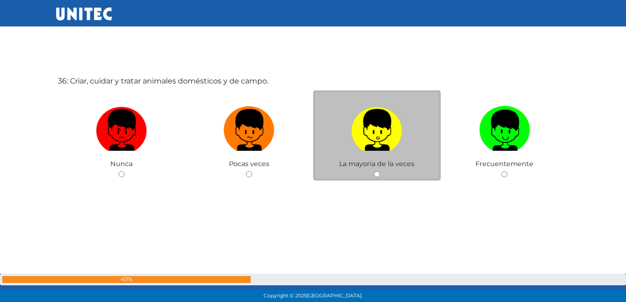
click at [384, 177] on div "La mayoria de la veces" at bounding box center [377, 135] width 128 height 90
click at [376, 173] on input "radio" at bounding box center [377, 174] width 6 height 6
radio input "true"
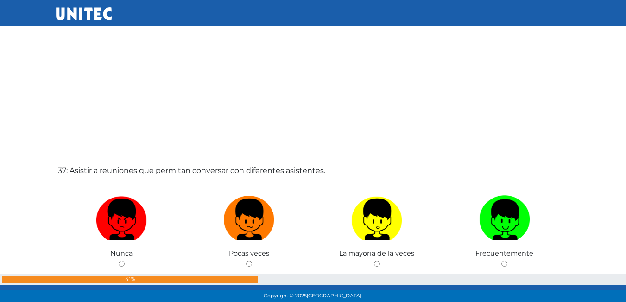
scroll to position [10842, 0]
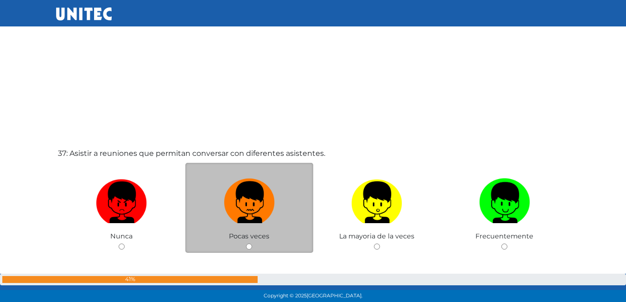
click at [253, 209] on img at bounding box center [249, 199] width 51 height 49
click at [252, 243] on input "radio" at bounding box center [249, 246] width 6 height 6
radio input "true"
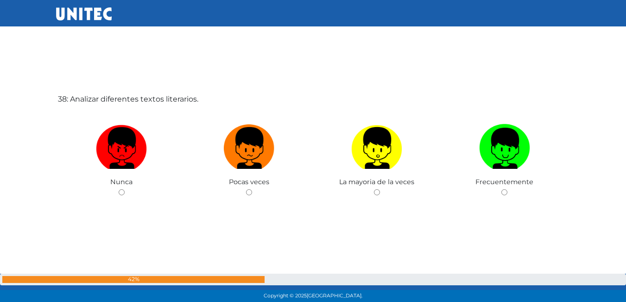
scroll to position [11216, 0]
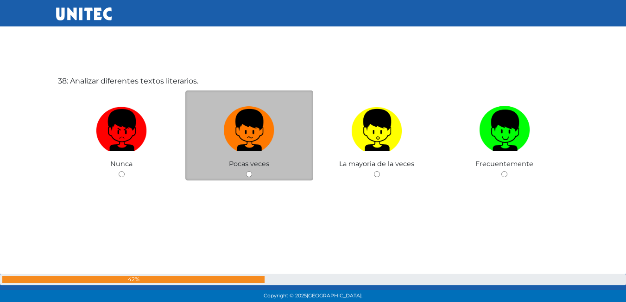
click at [247, 172] on input "radio" at bounding box center [249, 174] width 6 height 6
radio input "true"
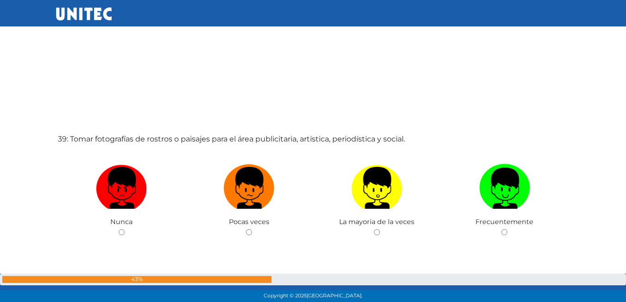
scroll to position [11469, 0]
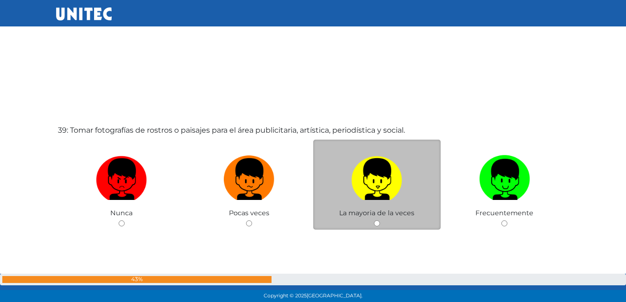
click at [361, 194] on img at bounding box center [377, 176] width 51 height 49
click at [374, 220] on input "radio" at bounding box center [377, 223] width 6 height 6
radio input "true"
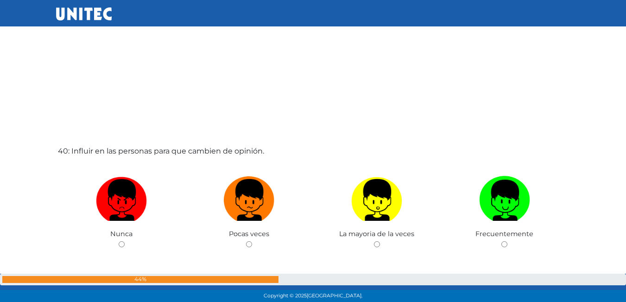
scroll to position [11787, 0]
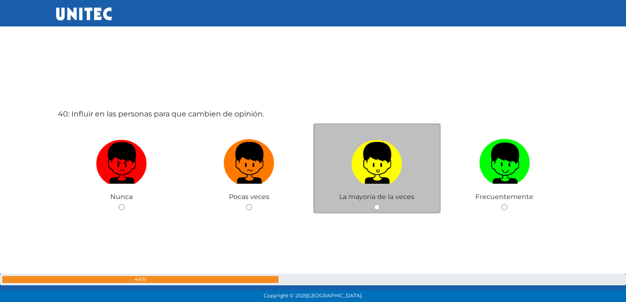
click at [379, 201] on span "La mayoria de la veces" at bounding box center [376, 196] width 75 height 8
click at [380, 203] on div "La mayoria de la veces" at bounding box center [377, 168] width 128 height 90
click at [377, 205] on input "radio" at bounding box center [377, 207] width 6 height 6
radio input "true"
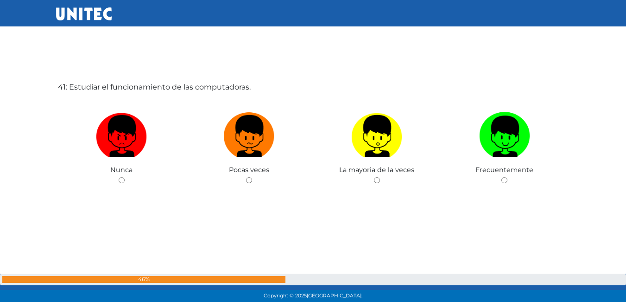
scroll to position [12122, 0]
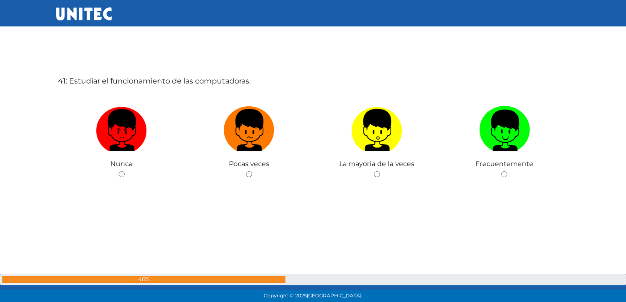
radio input "true"
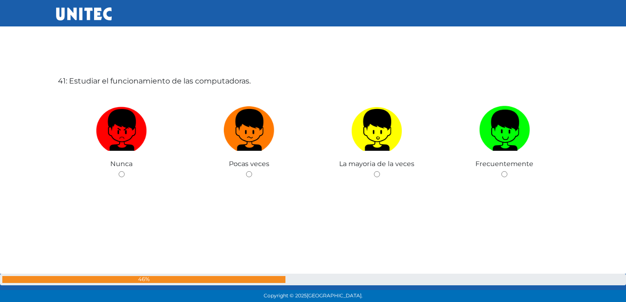
radio input "true"
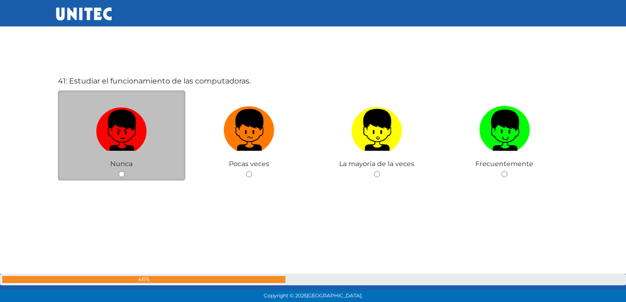
click at [141, 145] on img at bounding box center [121, 126] width 51 height 49
click at [125, 171] on input "radio" at bounding box center [122, 174] width 6 height 6
radio input "true"
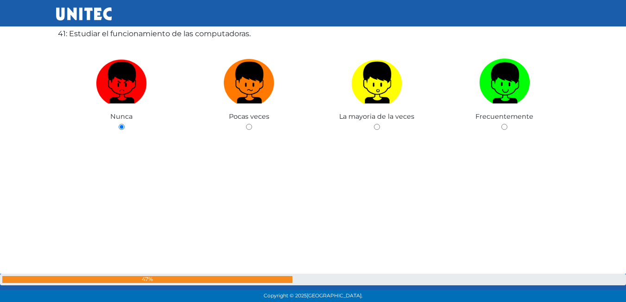
scroll to position [12433, 0]
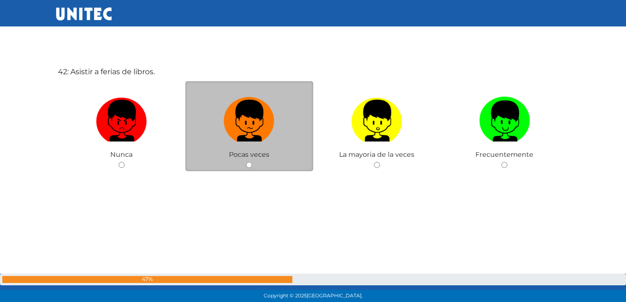
click at [251, 163] on input "radio" at bounding box center [249, 165] width 6 height 6
radio input "true"
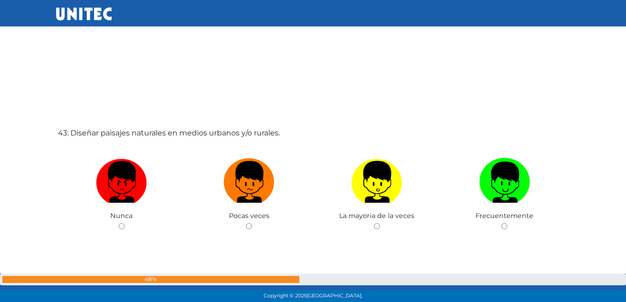
scroll to position [12680, 0]
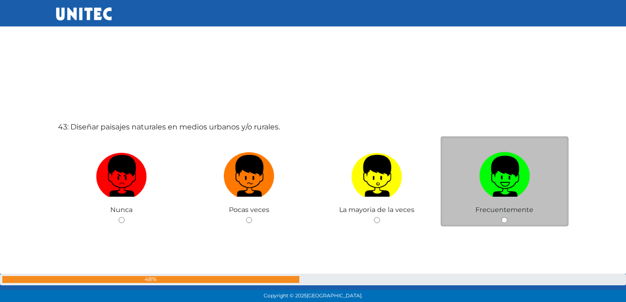
click at [507, 191] on img at bounding box center [504, 172] width 51 height 49
click at [507, 217] on input "radio" at bounding box center [505, 220] width 6 height 6
radio input "true"
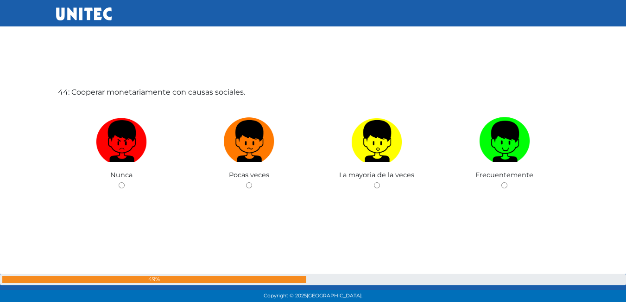
scroll to position [13027, 0]
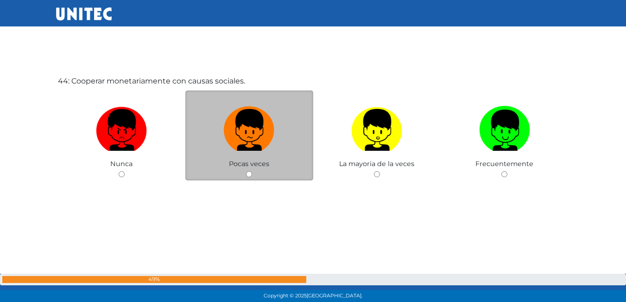
click at [249, 172] on input "radio" at bounding box center [249, 174] width 6 height 6
radio input "true"
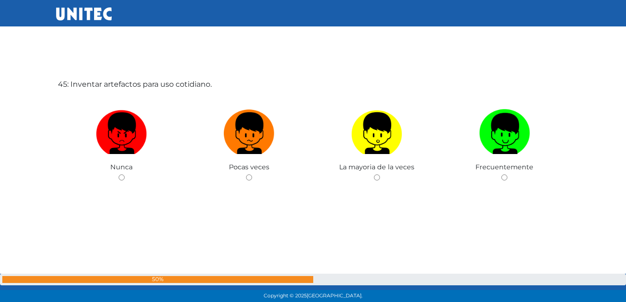
scroll to position [13329, 0]
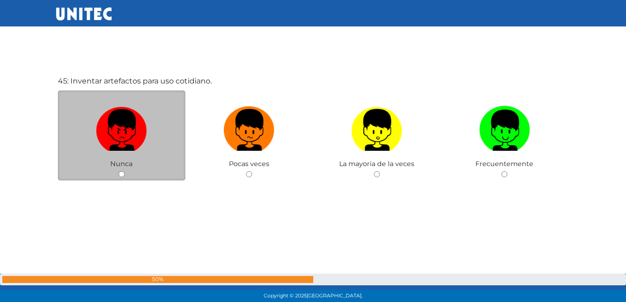
click at [157, 113] on label at bounding box center [122, 130] width 128 height 57
click at [125, 171] on input "radio" at bounding box center [122, 174] width 6 height 6
radio input "true"
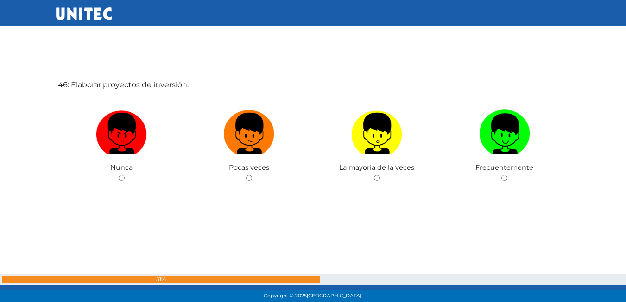
scroll to position [13631, 0]
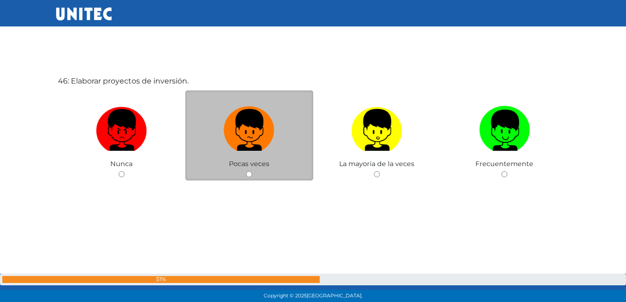
click at [262, 153] on label at bounding box center [249, 130] width 128 height 57
click at [252, 171] on input "radio" at bounding box center [249, 174] width 6 height 6
radio input "true"
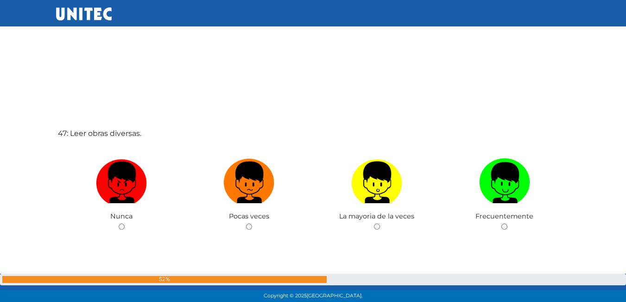
scroll to position [13889, 0]
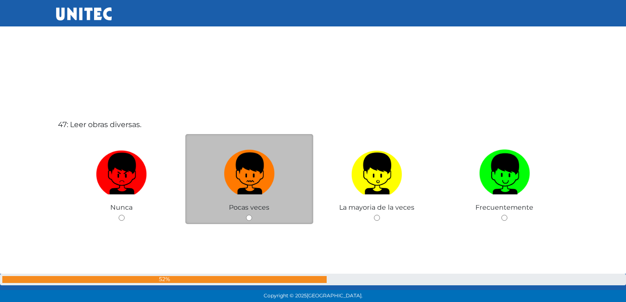
click at [241, 192] on img at bounding box center [249, 170] width 51 height 49
click at [246, 215] on input "radio" at bounding box center [249, 218] width 6 height 6
radio input "true"
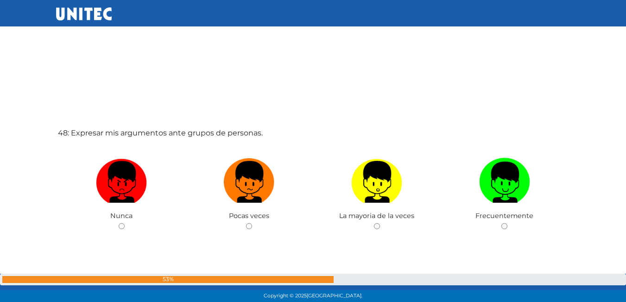
scroll to position [14201, 0]
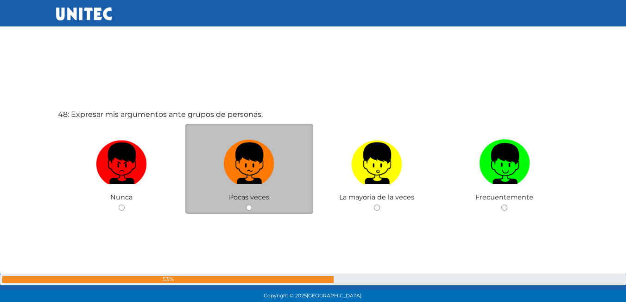
click at [262, 189] on label at bounding box center [249, 163] width 128 height 57
click at [252, 205] on input "radio" at bounding box center [249, 208] width 6 height 6
radio input "true"
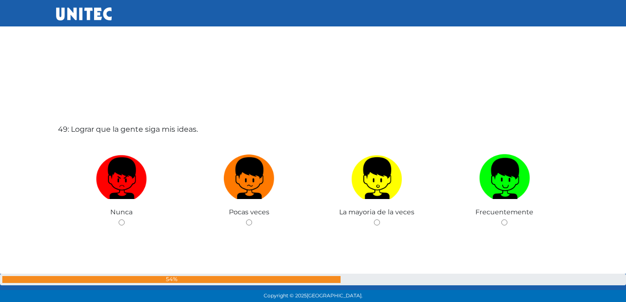
scroll to position [14520, 0]
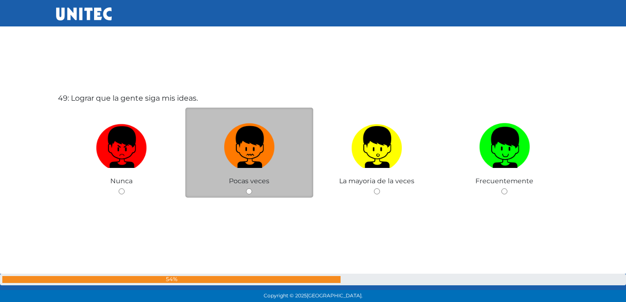
click at [253, 165] on img at bounding box center [249, 144] width 51 height 49
click at [252, 188] on input "radio" at bounding box center [249, 191] width 6 height 6
radio input "true"
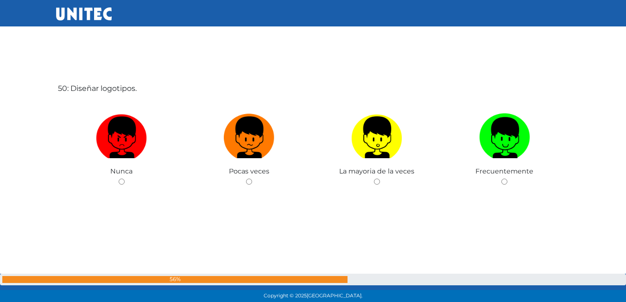
scroll to position [14839, 0]
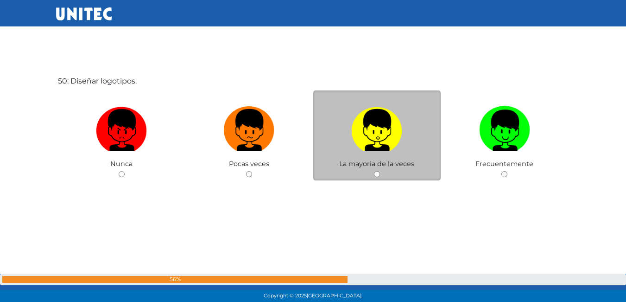
click at [365, 153] on label at bounding box center [377, 130] width 128 height 57
click at [374, 171] on input "radio" at bounding box center [377, 174] width 6 height 6
radio input "true"
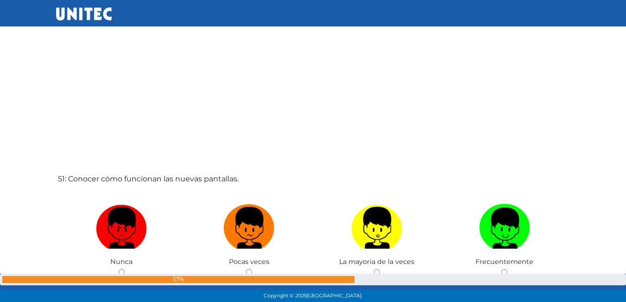
scroll to position [15067, 0]
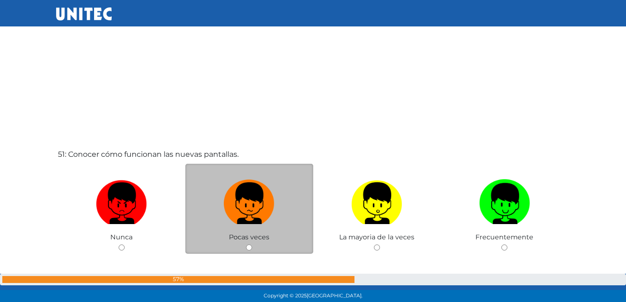
drag, startPoint x: 256, startPoint y: 219, endPoint x: 254, endPoint y: 231, distance: 11.9
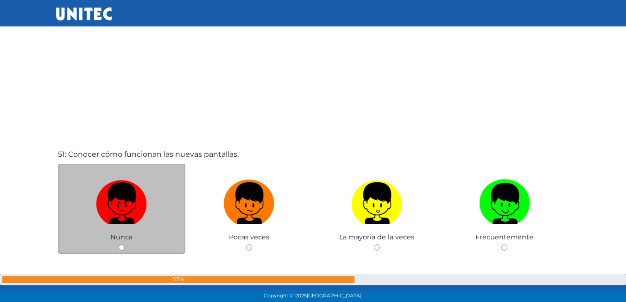
drag, startPoint x: 254, startPoint y: 231, endPoint x: 141, endPoint y: 227, distance: 113.2
click at [141, 227] on label at bounding box center [122, 203] width 128 height 57
click at [125, 244] on input "radio" at bounding box center [122, 247] width 6 height 6
radio input "true"
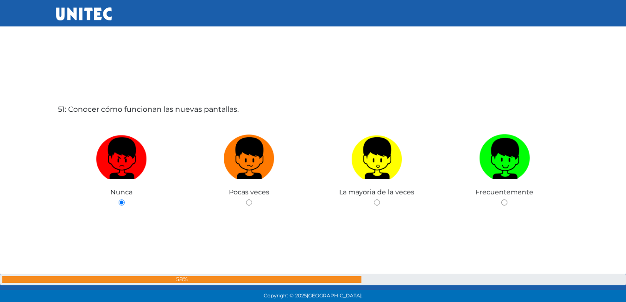
scroll to position [15131, 0]
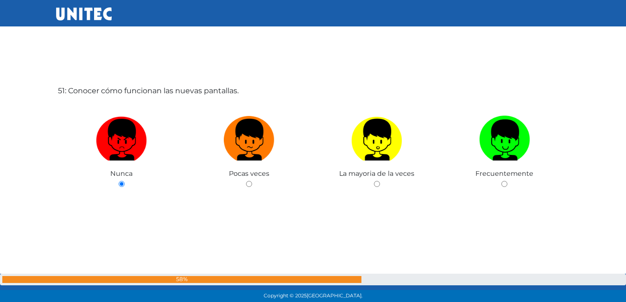
click at [626, 294] on div "Copyright © 2025 Universidad Tecnológica de México." at bounding box center [313, 296] width 626 height 12
drag, startPoint x: 626, startPoint y: 294, endPoint x: 630, endPoint y: 298, distance: 5.9
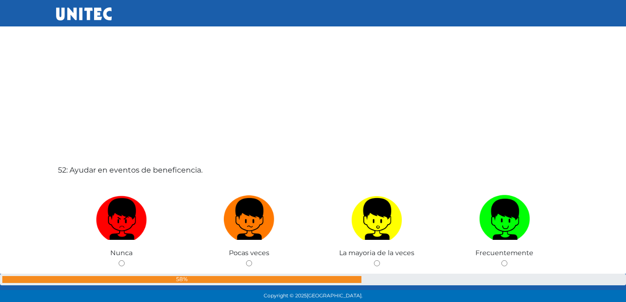
scroll to position [15372, 0]
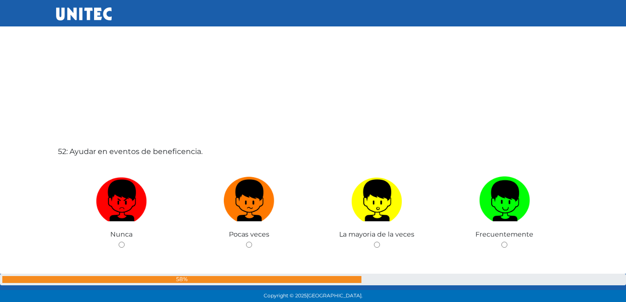
click at [257, 146] on div "52: Ayudar en eventos de beneficencia. Nunca Pocas veces La mayoria de la veces…" at bounding box center [313, 221] width 515 height 302
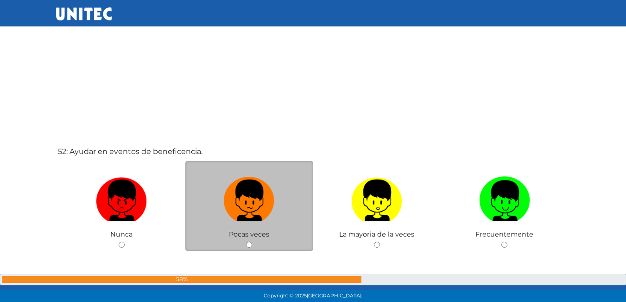
click at [243, 245] on div "Pocas veces" at bounding box center [249, 206] width 128 height 90
click at [250, 242] on input "radio" at bounding box center [249, 245] width 6 height 6
radio input "true"
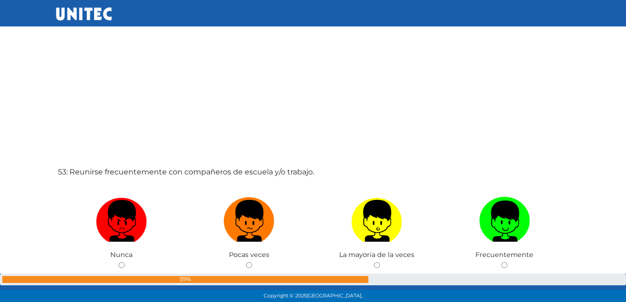
scroll to position [15678, 0]
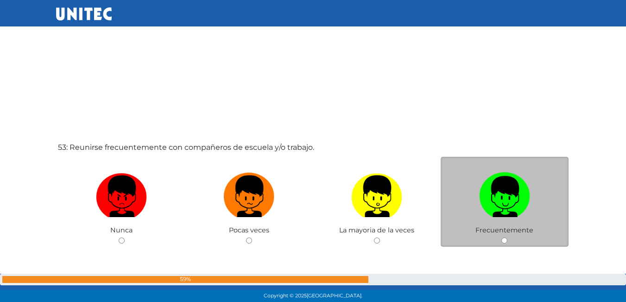
click at [505, 239] on input "radio" at bounding box center [505, 240] width 6 height 6
radio input "true"
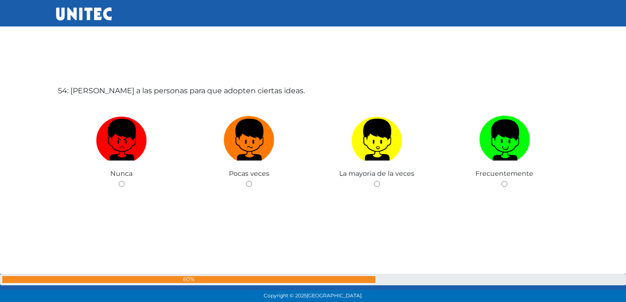
scroll to position [16046, 0]
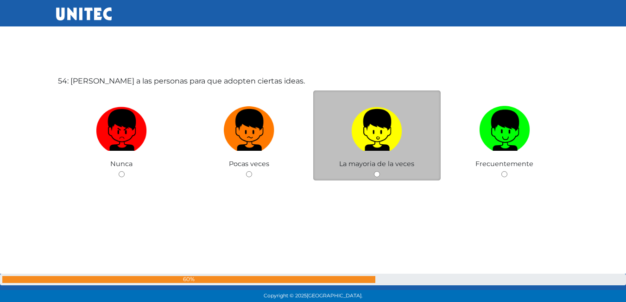
click at [381, 168] on div "La mayoria de la veces" at bounding box center [377, 135] width 128 height 90
click at [377, 173] on input "radio" at bounding box center [377, 174] width 6 height 6
radio input "true"
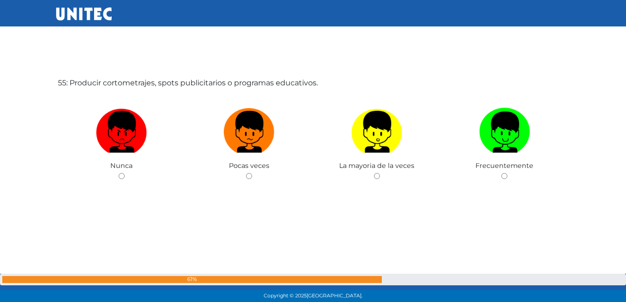
scroll to position [16348, 0]
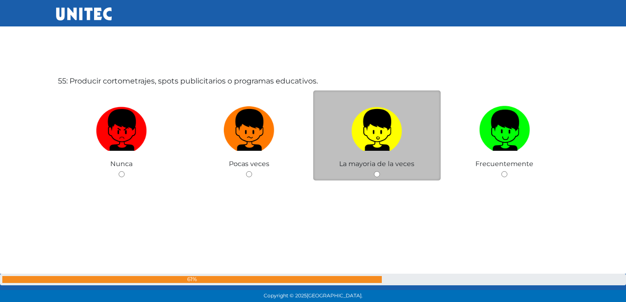
click at [388, 153] on label at bounding box center [377, 130] width 128 height 57
click at [380, 171] on input "radio" at bounding box center [377, 174] width 6 height 6
radio input "true"
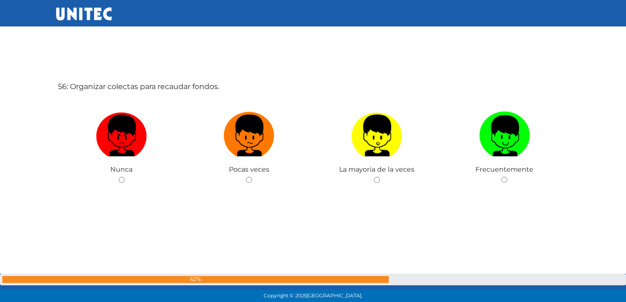
scroll to position [16650, 0]
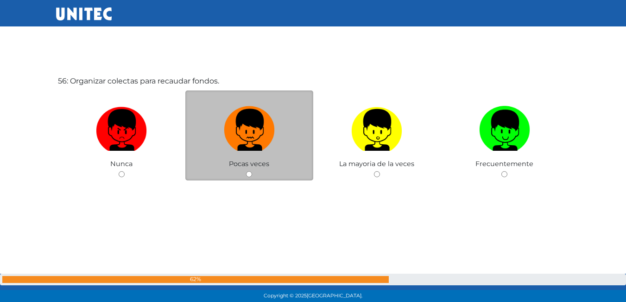
click at [241, 148] on img at bounding box center [249, 126] width 51 height 49
click at [246, 171] on input "radio" at bounding box center [249, 174] width 6 height 6
radio input "true"
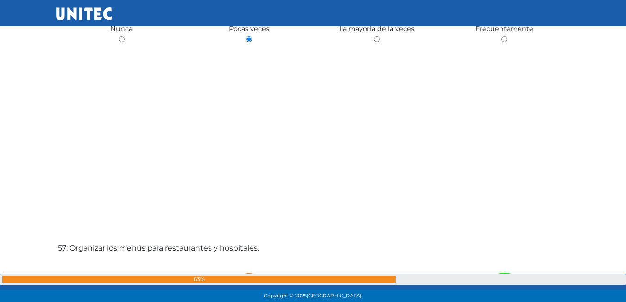
scroll to position [16791, 0]
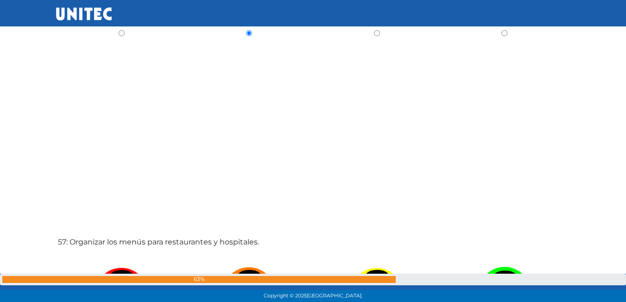
click at [625, 294] on div "Copyright © 2025 Universidad Tecnológica de México." at bounding box center [313, 296] width 626 height 12
click at [624, 294] on div "Copyright © 2025 Universidad Tecnológica de México." at bounding box center [313, 296] width 626 height 12
click at [623, 293] on div "Copyright © 2025 Universidad Tecnológica de México." at bounding box center [313, 296] width 626 height 12
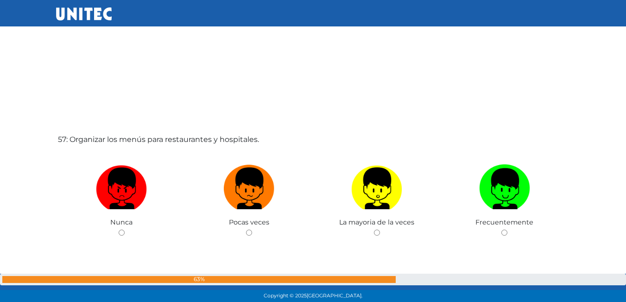
scroll to position [16902, 0]
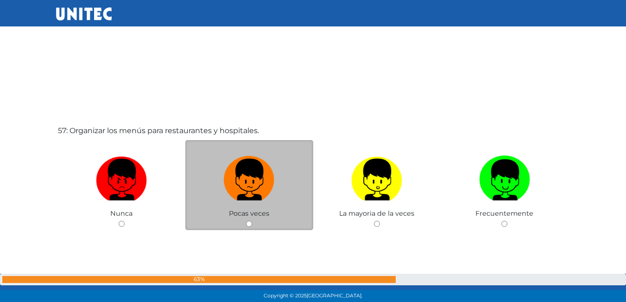
click at [267, 211] on span "Pocas veces" at bounding box center [249, 213] width 40 height 8
drag, startPoint x: 249, startPoint y: 222, endPoint x: 246, endPoint y: 218, distance: 4.9
click at [249, 221] on input "radio" at bounding box center [249, 224] width 6 height 6
radio input "true"
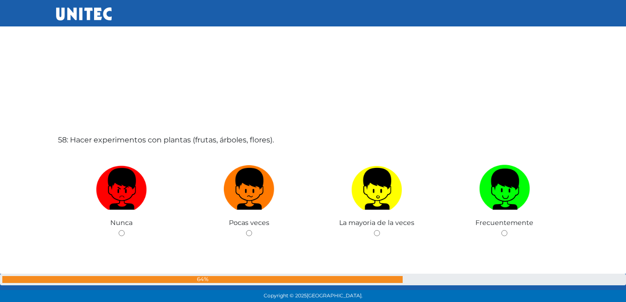
scroll to position [17209, 0]
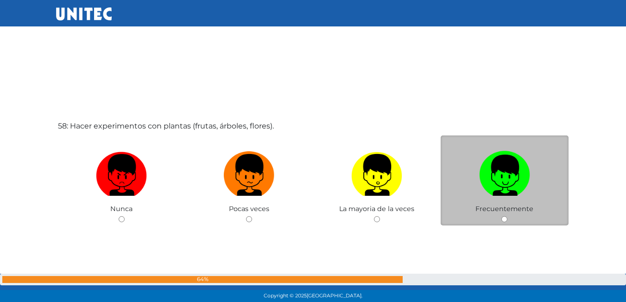
click at [503, 218] on input "radio" at bounding box center [505, 219] width 6 height 6
radio input "true"
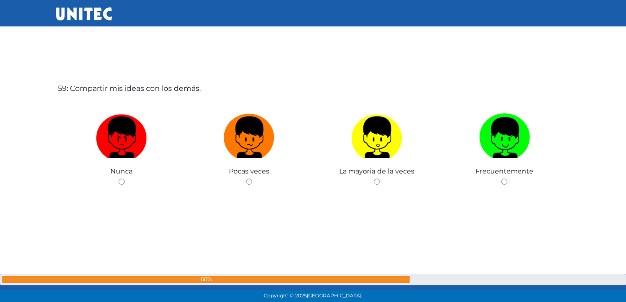
scroll to position [17556, 0]
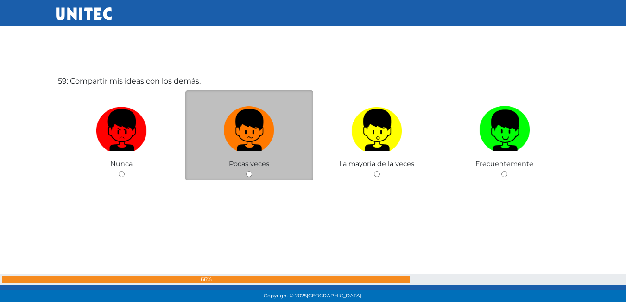
click at [255, 171] on div "Pocas veces" at bounding box center [249, 135] width 128 height 90
click at [250, 173] on input "radio" at bounding box center [249, 174] width 6 height 6
radio input "true"
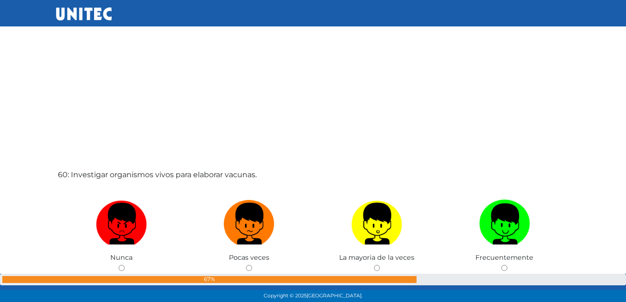
scroll to position [17770, 0]
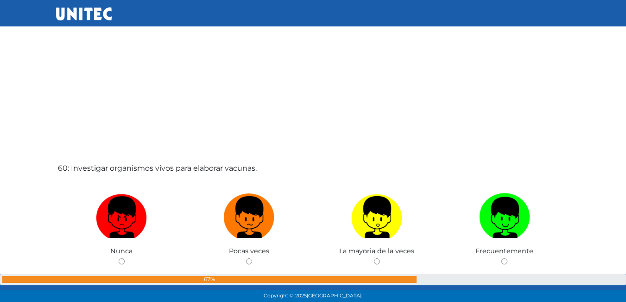
click at [626, 282] on div "67%" at bounding box center [313, 280] width 626 height 12
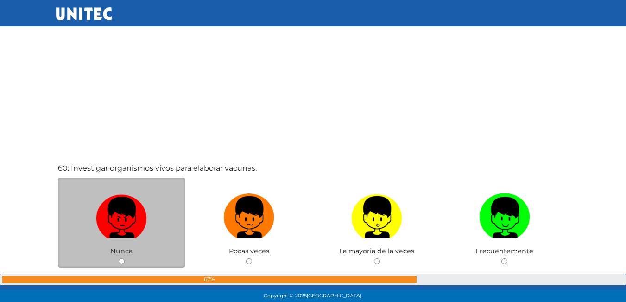
click at [147, 207] on img at bounding box center [121, 214] width 51 height 49
click at [125, 258] on input "radio" at bounding box center [122, 261] width 6 height 6
radio input "true"
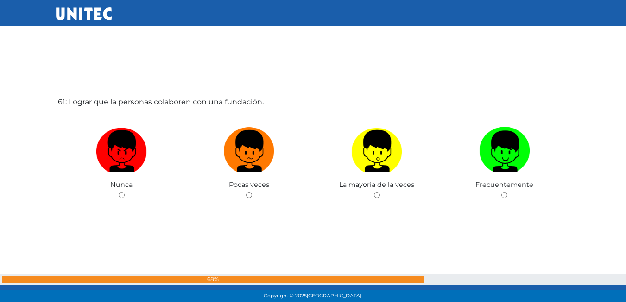
scroll to position [18145, 0]
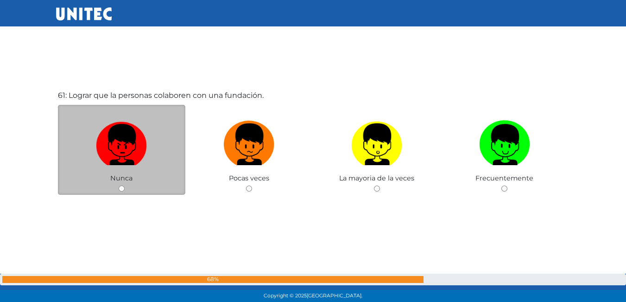
click at [101, 146] on img at bounding box center [121, 141] width 51 height 49
click at [119, 185] on input "radio" at bounding box center [122, 188] width 6 height 6
radio input "true"
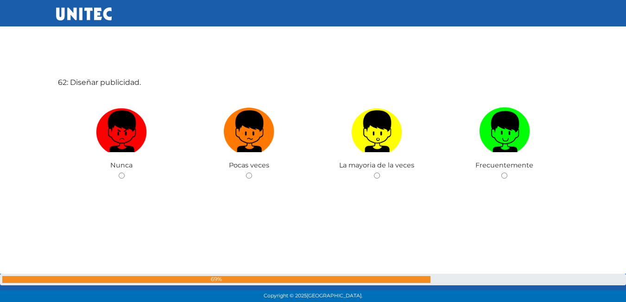
scroll to position [18461, 0]
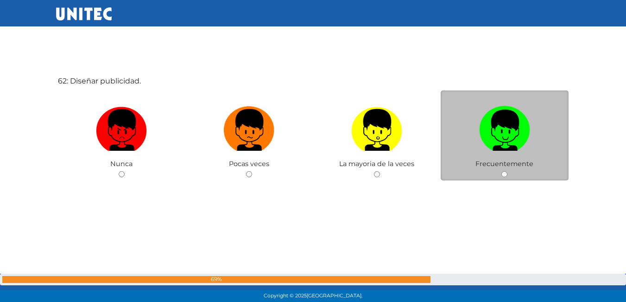
click at [505, 166] on span "Frecuentemente" at bounding box center [505, 164] width 58 height 8
click at [506, 176] on input "radio" at bounding box center [505, 174] width 6 height 6
radio input "true"
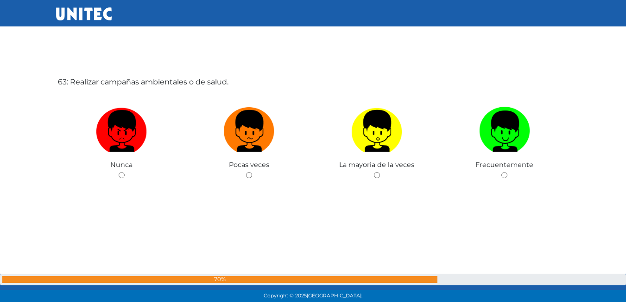
scroll to position [18763, 0]
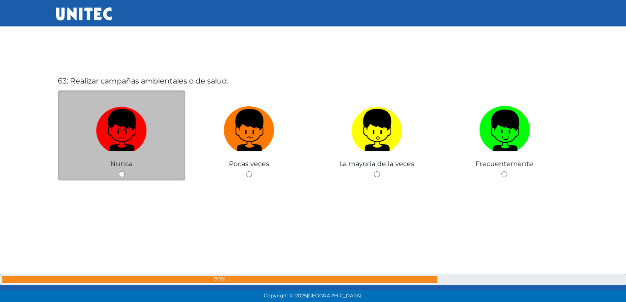
click at [121, 168] on div "Nunca" at bounding box center [122, 135] width 128 height 90
click at [123, 173] on input "radio" at bounding box center [122, 174] width 6 height 6
radio input "true"
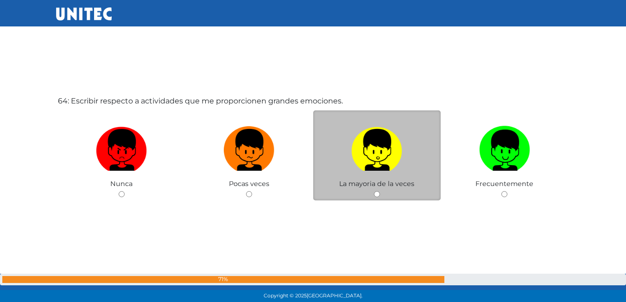
scroll to position [19065, 0]
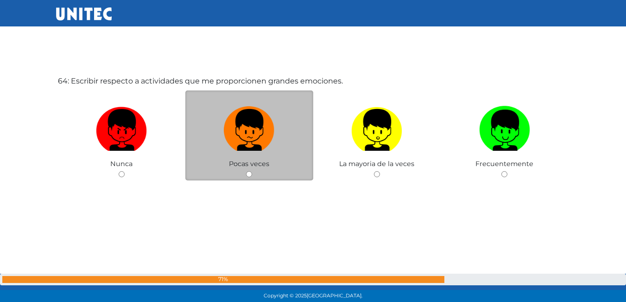
click at [248, 172] on input "radio" at bounding box center [249, 174] width 6 height 6
radio input "true"
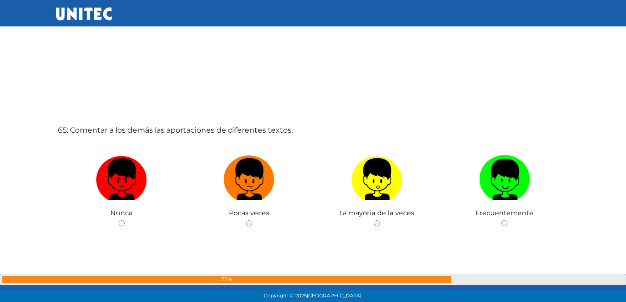
scroll to position [19355, 0]
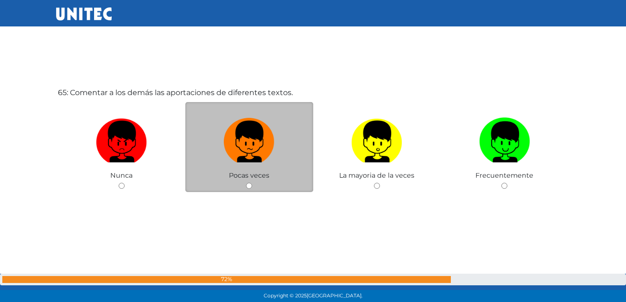
click at [249, 175] on span "Pocas veces" at bounding box center [249, 175] width 40 height 8
click at [253, 186] on div "Pocas veces" at bounding box center [249, 147] width 128 height 90
click at [250, 183] on input "radio" at bounding box center [249, 186] width 6 height 6
radio input "true"
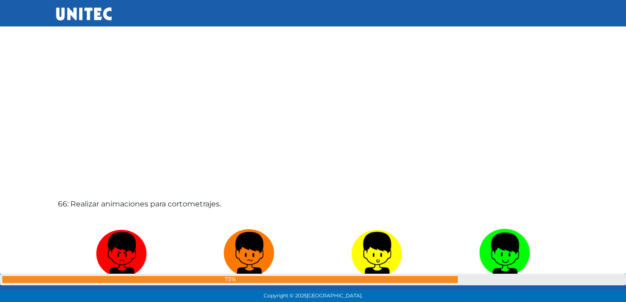
scroll to position [19608, 0]
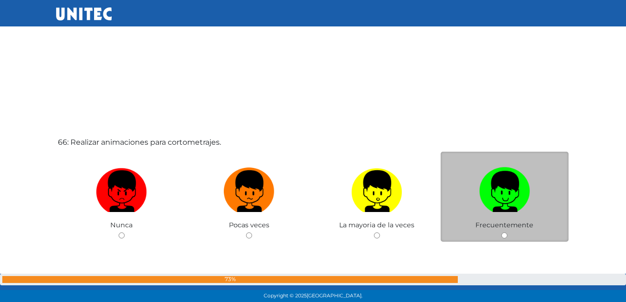
click at [503, 238] on input "radio" at bounding box center [505, 235] width 6 height 6
radio input "true"
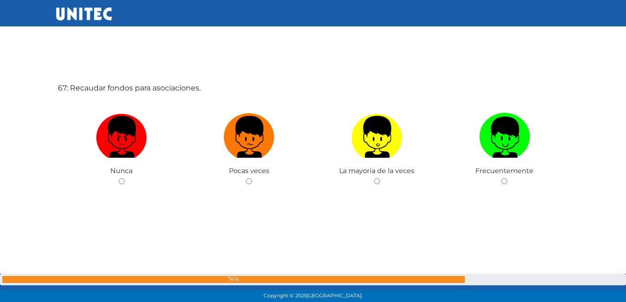
scroll to position [19971, 0]
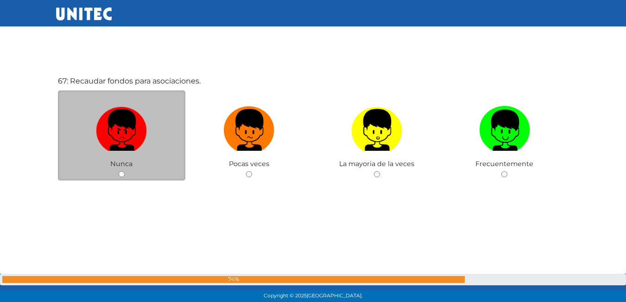
click at [119, 175] on input "radio" at bounding box center [122, 174] width 6 height 6
radio input "true"
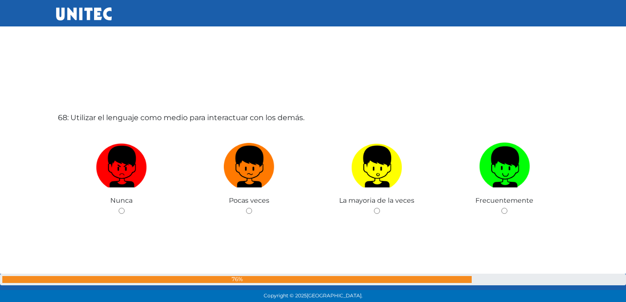
scroll to position [20248, 0]
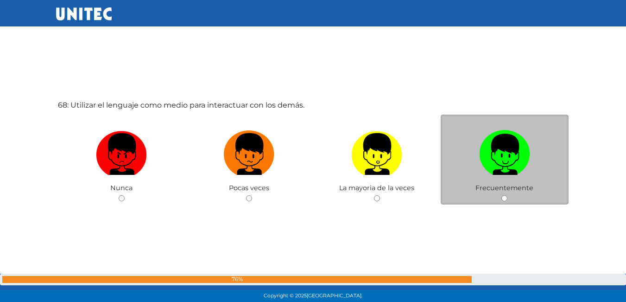
click at [505, 194] on div "Frecuentemente" at bounding box center [505, 160] width 128 height 90
click at [506, 198] on input "radio" at bounding box center [505, 198] width 6 height 6
radio input "true"
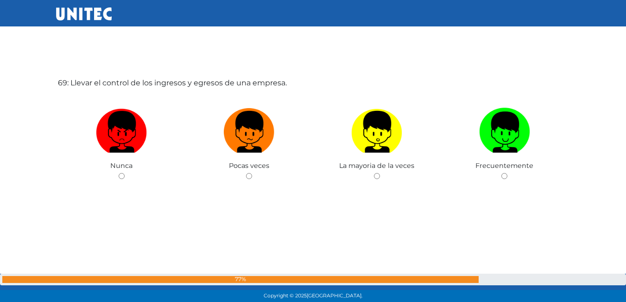
scroll to position [20574, 0]
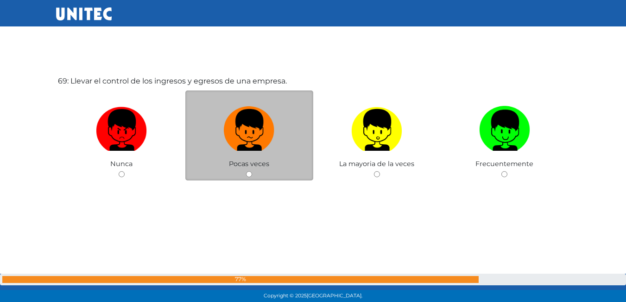
click at [249, 173] on input "radio" at bounding box center [249, 174] width 6 height 6
radio input "true"
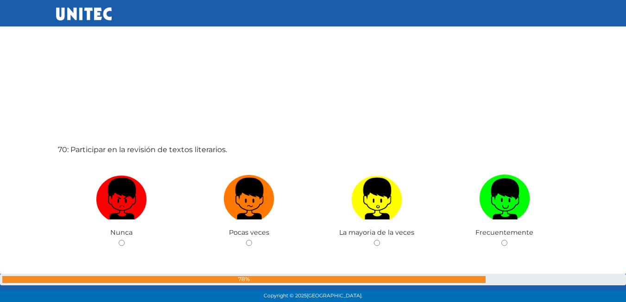
scroll to position [20813, 0]
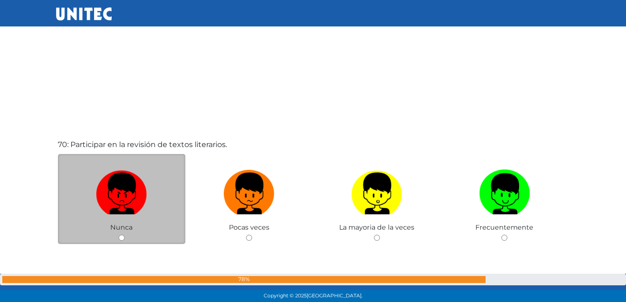
click at [123, 236] on input "radio" at bounding box center [122, 238] width 6 height 6
radio input "true"
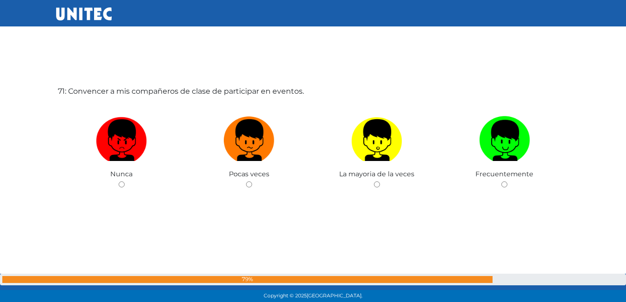
scroll to position [21178, 0]
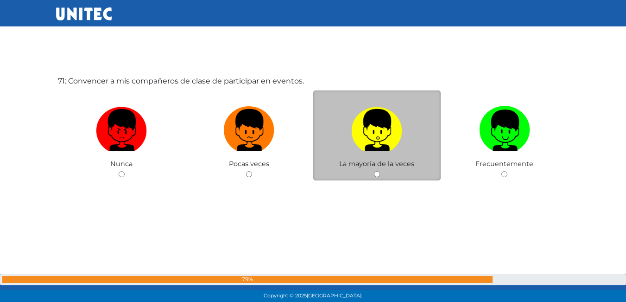
click at [377, 173] on input "radio" at bounding box center [377, 174] width 6 height 6
radio input "true"
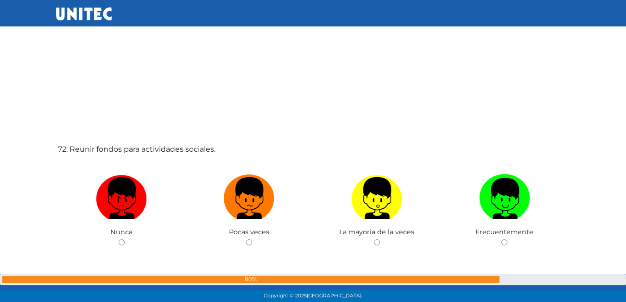
scroll to position [21418, 0]
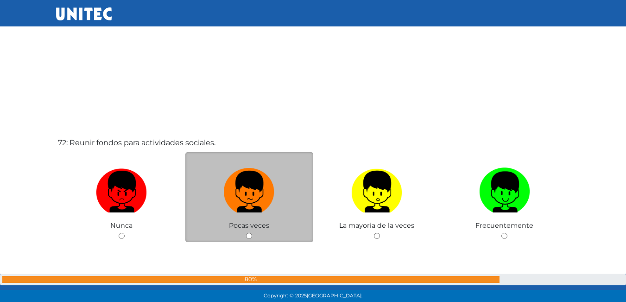
click at [250, 236] on input "radio" at bounding box center [249, 236] width 6 height 6
radio input "true"
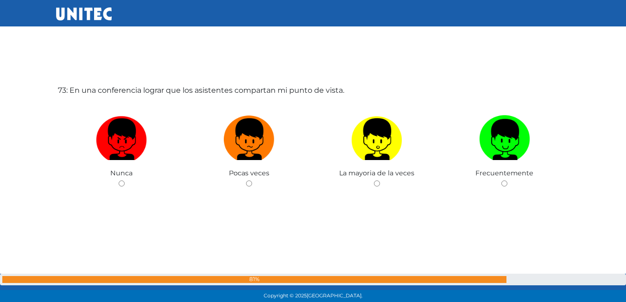
scroll to position [21782, 0]
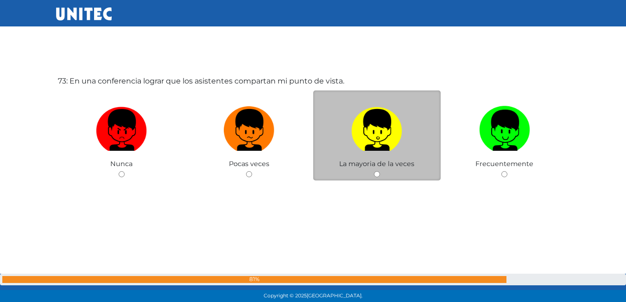
click at [375, 174] on input "radio" at bounding box center [377, 174] width 6 height 6
radio input "true"
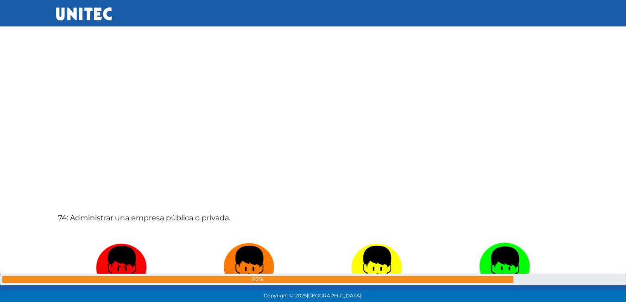
scroll to position [22022, 0]
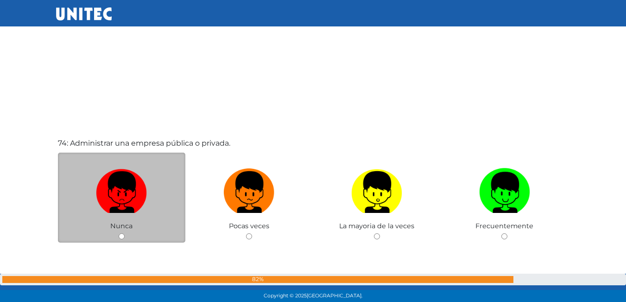
click at [120, 235] on input "radio" at bounding box center [122, 236] width 6 height 6
radio input "true"
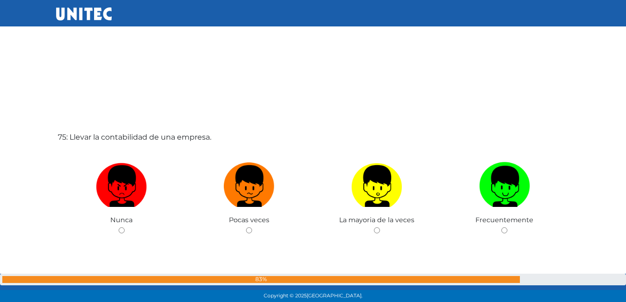
scroll to position [22347, 0]
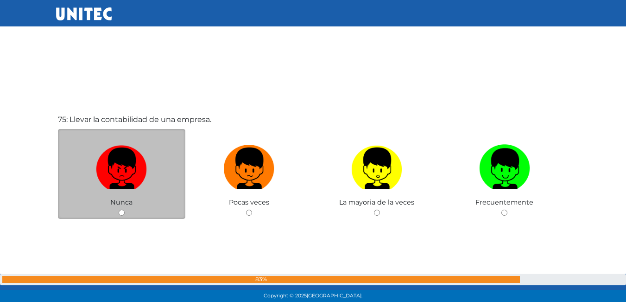
click at [117, 209] on div "Nunca" at bounding box center [122, 174] width 128 height 90
click at [122, 209] on div "Nunca" at bounding box center [122, 174] width 128 height 90
click at [123, 211] on input "radio" at bounding box center [122, 213] width 6 height 6
radio input "true"
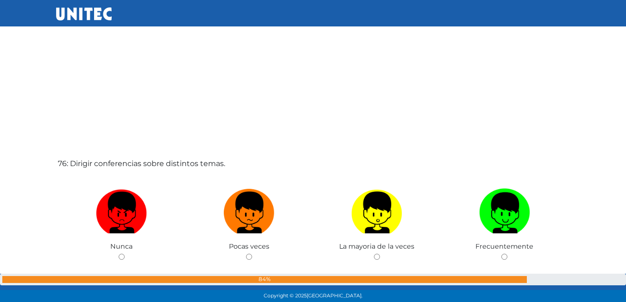
scroll to position [22630, 0]
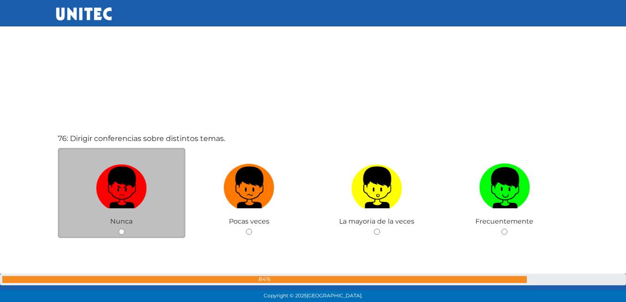
click at [120, 231] on input "radio" at bounding box center [122, 232] width 6 height 6
radio input "true"
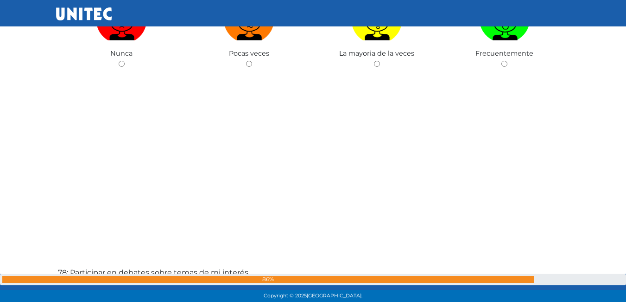
scroll to position [23095, 0]
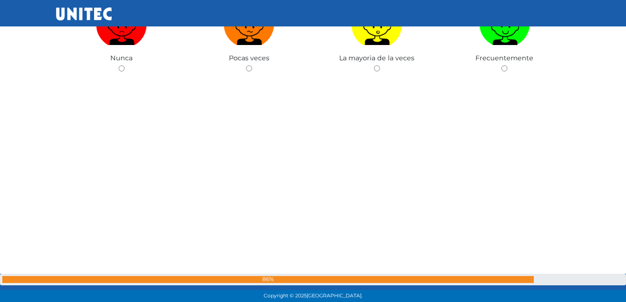
drag, startPoint x: 120, startPoint y: 66, endPoint x: 136, endPoint y: 88, distance: 27.1
click at [119, 66] on input "radio" at bounding box center [122, 68] width 6 height 6
radio input "true"
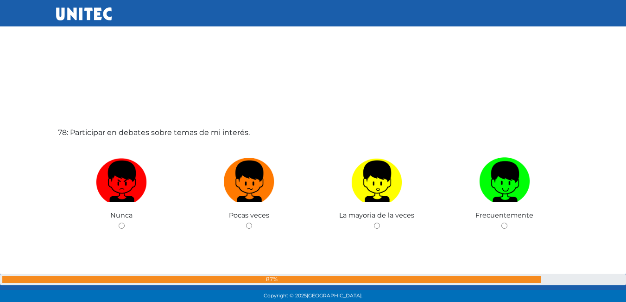
scroll to position [23244, 0]
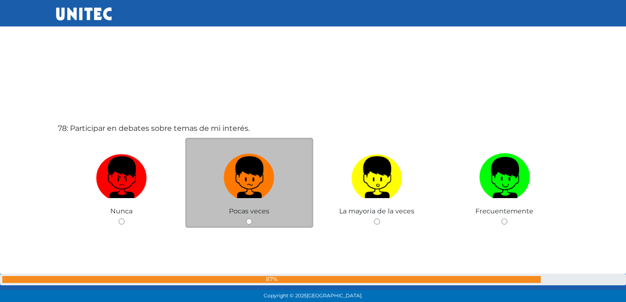
click at [247, 222] on input "radio" at bounding box center [249, 221] width 6 height 6
radio input "true"
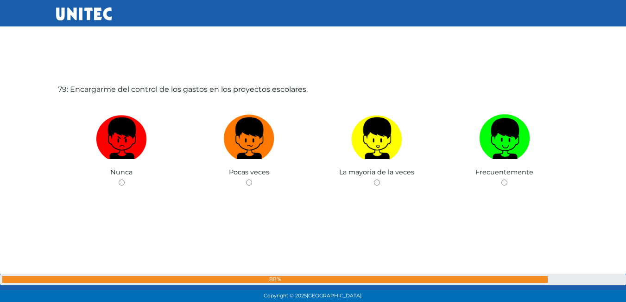
scroll to position [23593, 0]
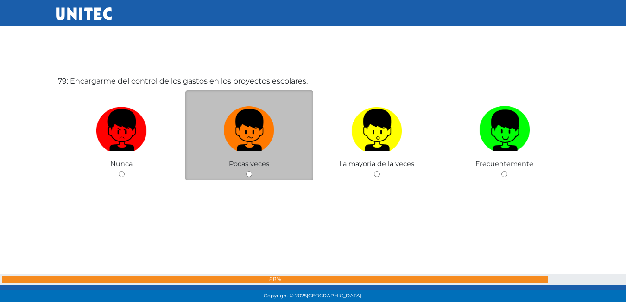
click at [250, 173] on input "radio" at bounding box center [249, 174] width 6 height 6
radio input "true"
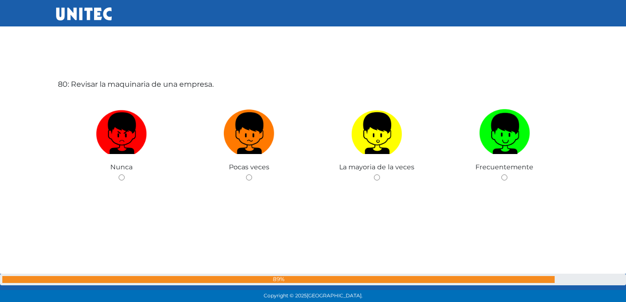
scroll to position [23895, 0]
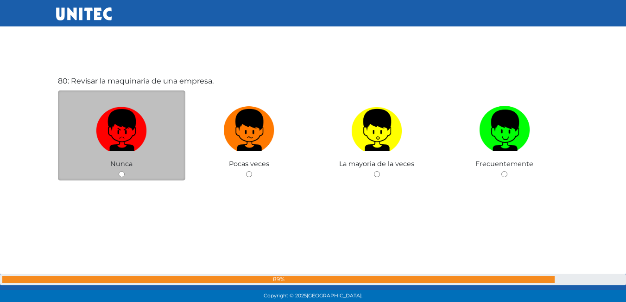
click at [123, 171] on input "radio" at bounding box center [122, 174] width 6 height 6
radio input "true"
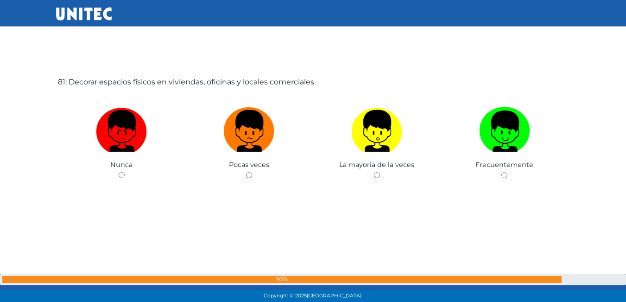
scroll to position [24197, 0]
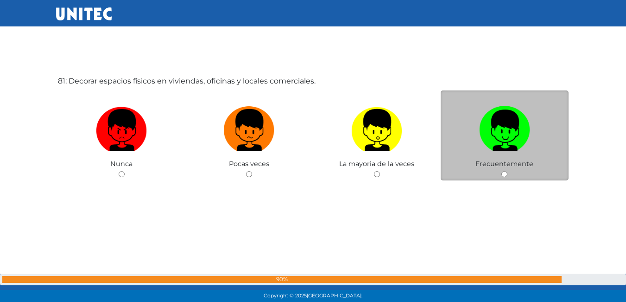
click at [504, 174] on input "radio" at bounding box center [505, 174] width 6 height 6
radio input "true"
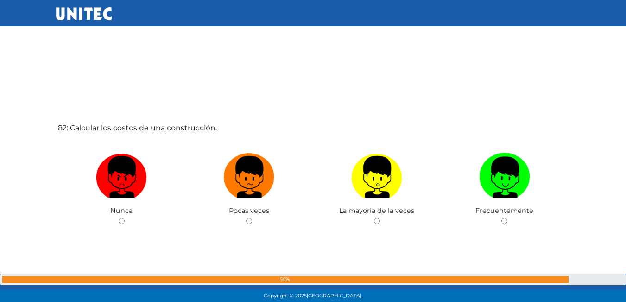
scroll to position [24468, 0]
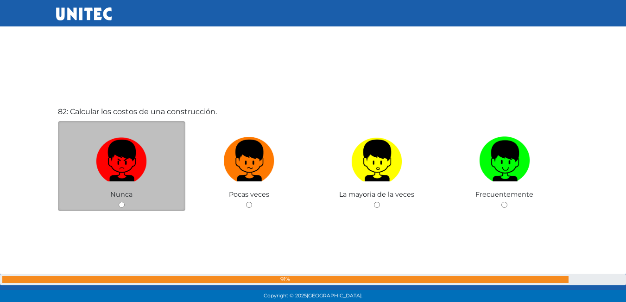
click at [124, 202] on input "radio" at bounding box center [122, 205] width 6 height 6
radio input "true"
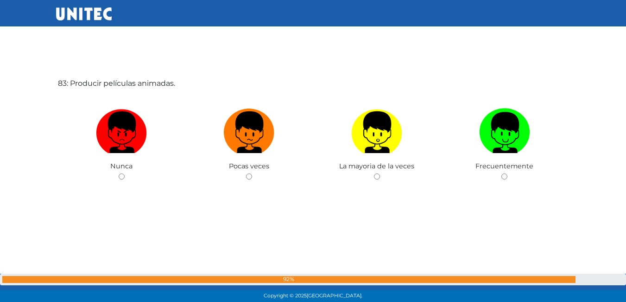
scroll to position [24801, 0]
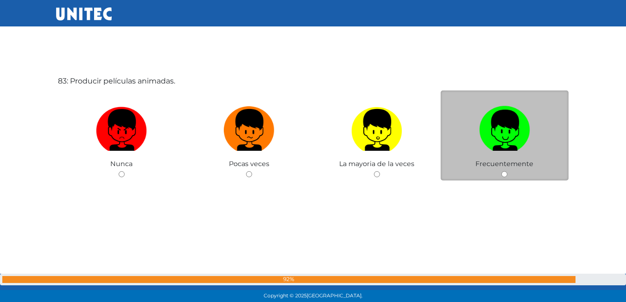
click at [508, 173] on input "radio" at bounding box center [505, 174] width 6 height 6
radio input "true"
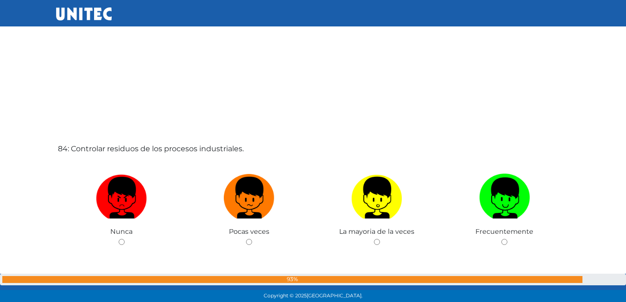
scroll to position [25072, 0]
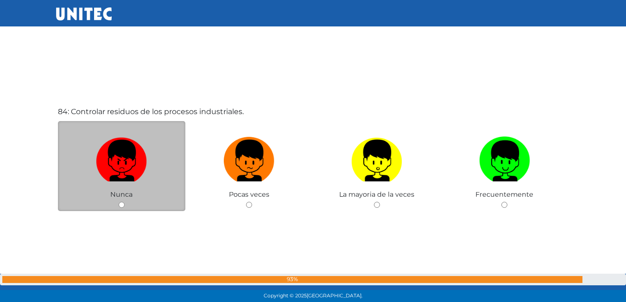
click at [121, 204] on input "radio" at bounding box center [122, 205] width 6 height 6
radio input "true"
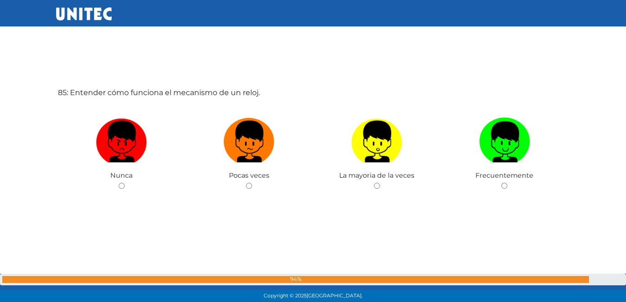
scroll to position [25404, 0]
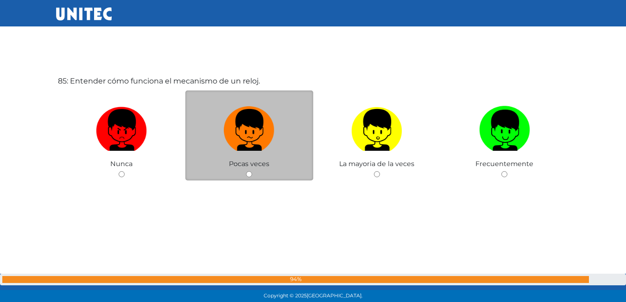
click at [248, 175] on input "radio" at bounding box center [249, 174] width 6 height 6
radio input "true"
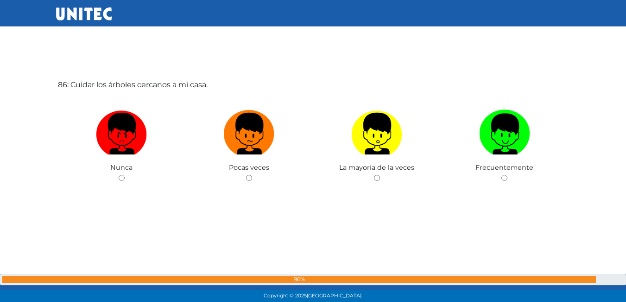
scroll to position [25706, 0]
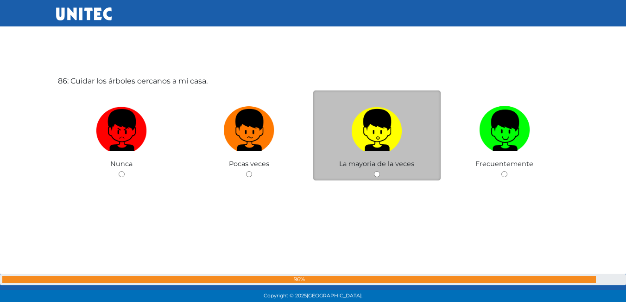
click at [379, 173] on input "radio" at bounding box center [377, 174] width 6 height 6
radio input "true"
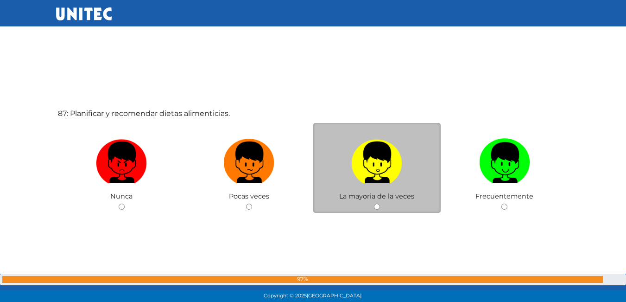
scroll to position [26008, 0]
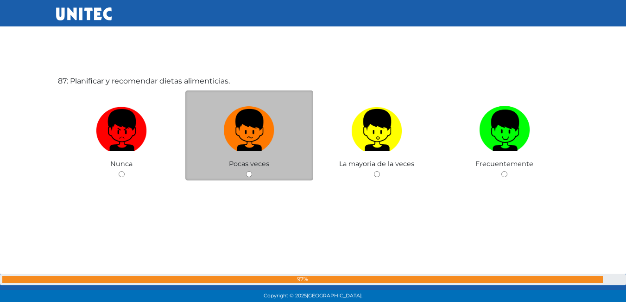
click at [252, 172] on input "radio" at bounding box center [249, 174] width 6 height 6
radio input "true"
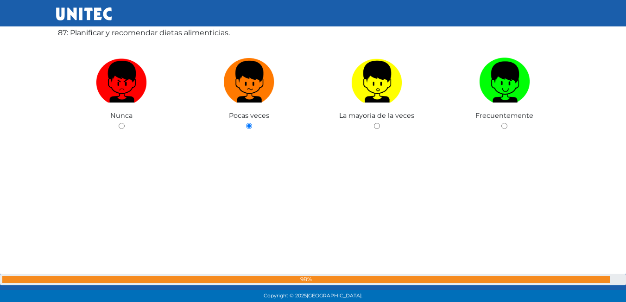
scroll to position [26320, 0]
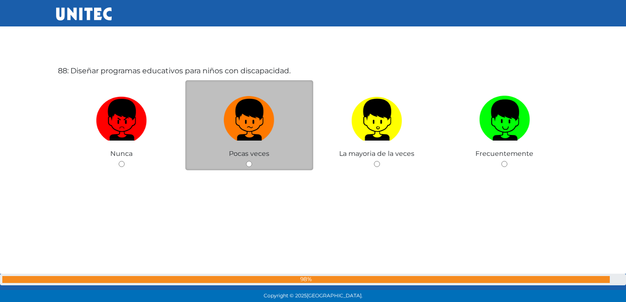
click at [250, 166] on input "radio" at bounding box center [249, 164] width 6 height 6
radio input "true"
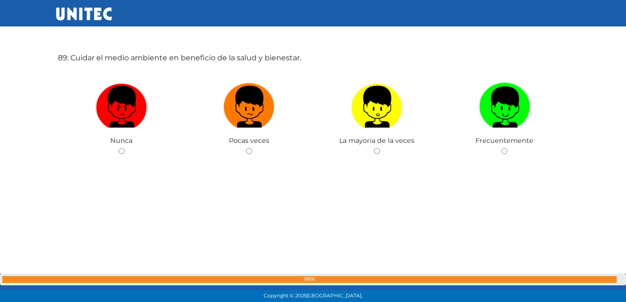
scroll to position [26642, 0]
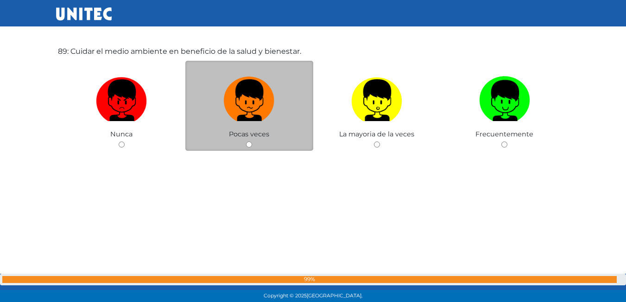
click at [242, 141] on div "Pocas veces" at bounding box center [249, 106] width 128 height 90
click at [252, 145] on input "radio" at bounding box center [249, 144] width 6 height 6
radio input "true"
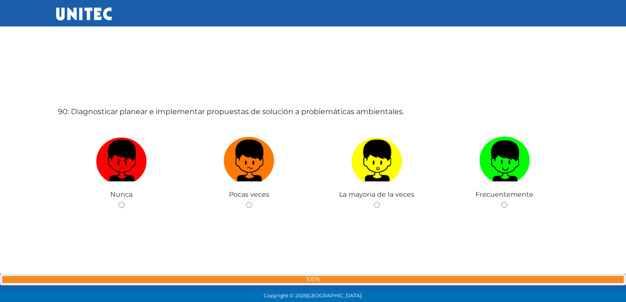
scroll to position [26889, 0]
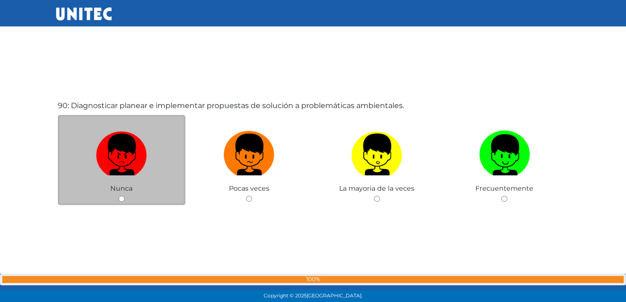
click at [128, 197] on div "Nunca" at bounding box center [122, 160] width 128 height 90
click at [122, 197] on input "radio" at bounding box center [122, 199] width 6 height 6
radio input "true"
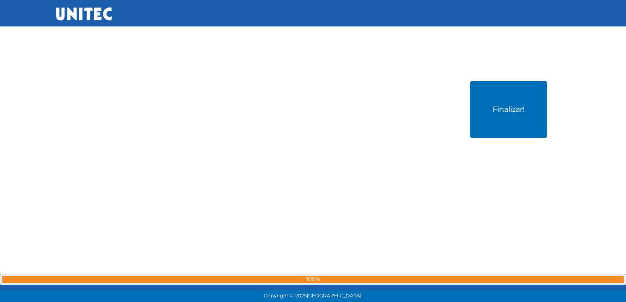
scroll to position [27216, 0]
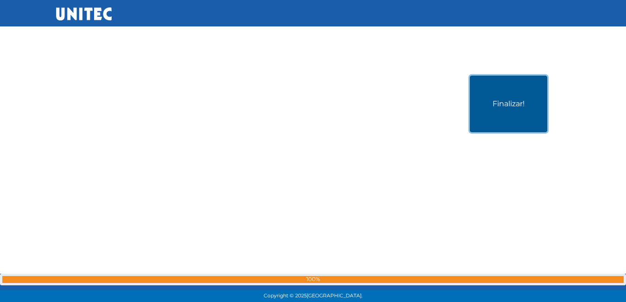
click at [522, 100] on button "Finalizar!" at bounding box center [508, 104] width 77 height 57
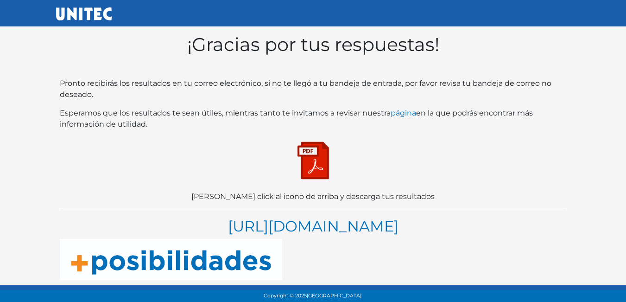
click at [314, 158] on img at bounding box center [313, 160] width 46 height 46
